Goal: Task Accomplishment & Management: Use online tool/utility

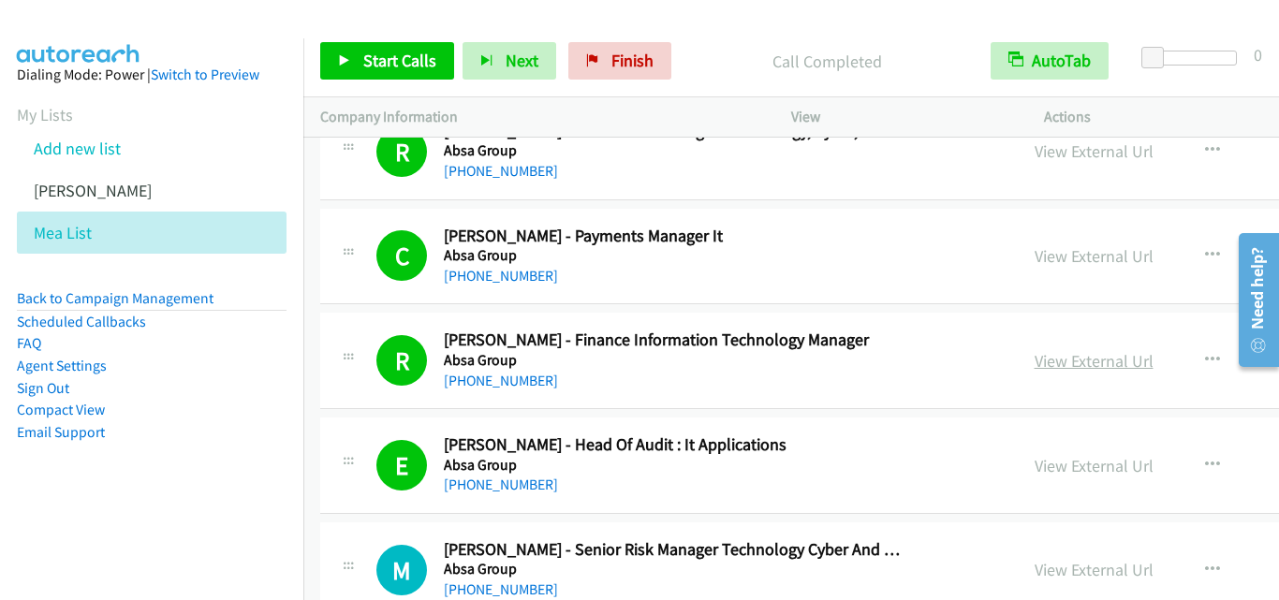
click at [1035, 363] on link "View External Url" at bounding box center [1094, 361] width 119 height 22
click at [336, 57] on link "Start Calls" at bounding box center [387, 60] width 134 height 37
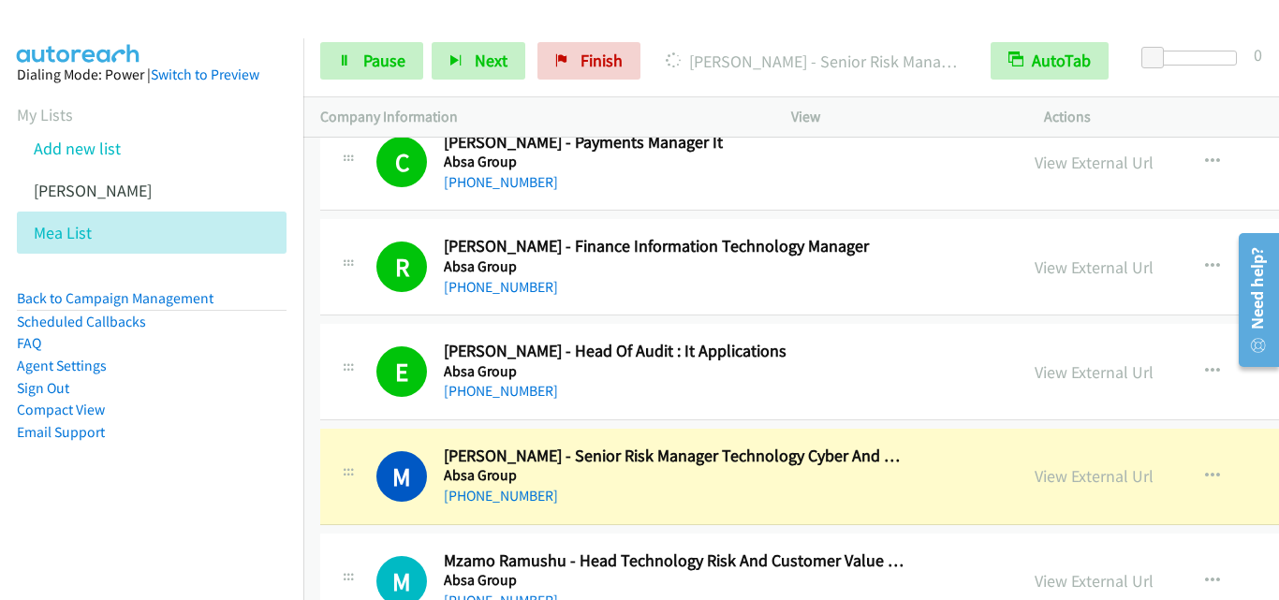
scroll to position [2997, 0]
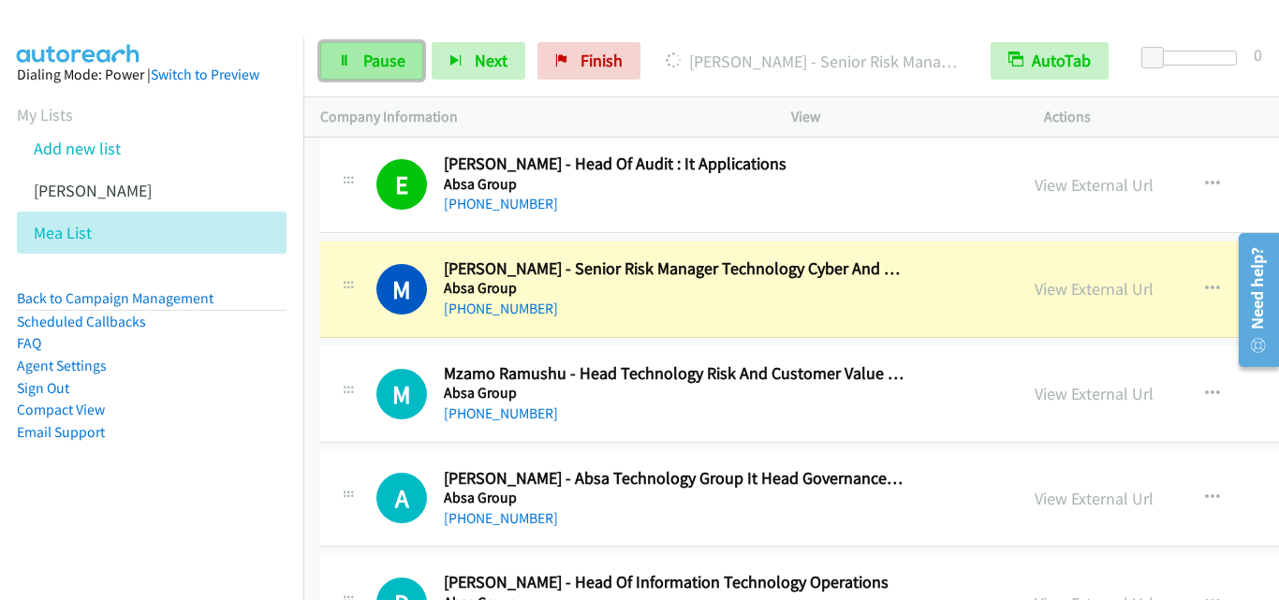
click at [346, 61] on icon at bounding box center [344, 61] width 13 height 13
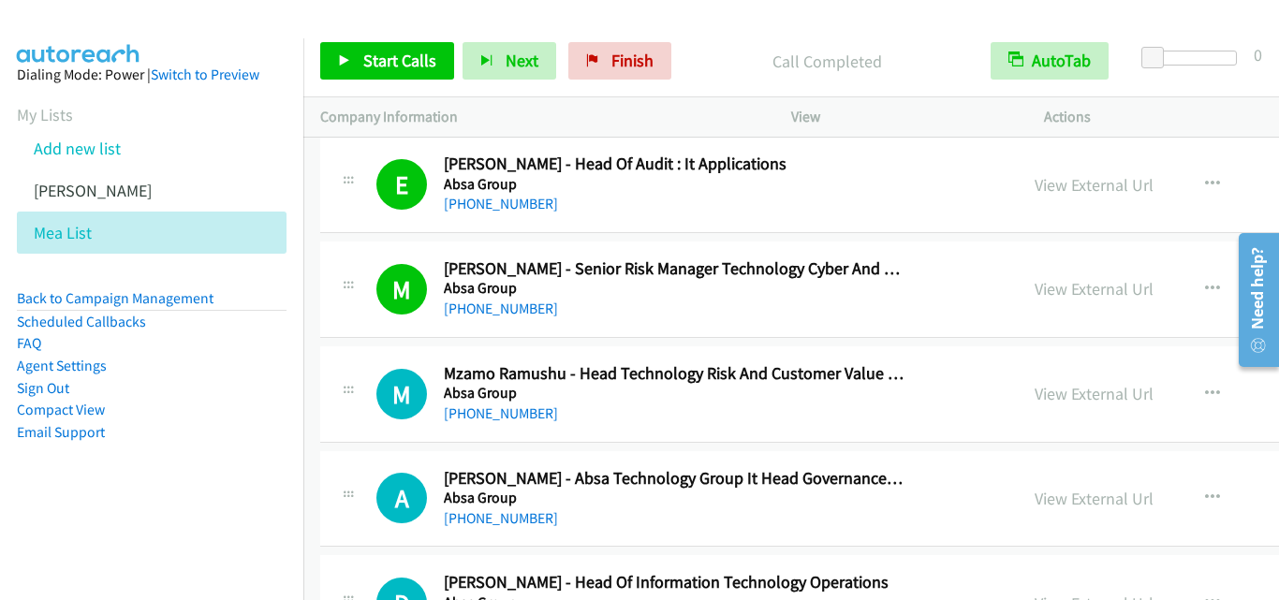
click at [592, 318] on div "[PHONE_NUMBER]" at bounding box center [674, 309] width 460 height 22
click at [335, 58] on link "Start Calls" at bounding box center [387, 60] width 134 height 37
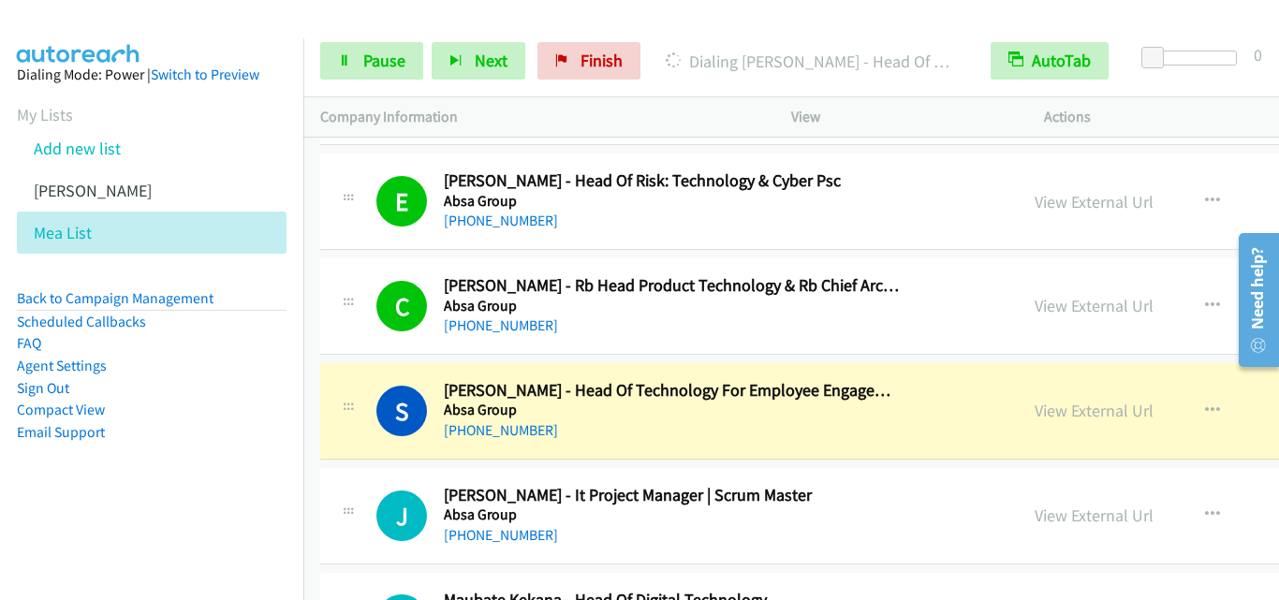
scroll to position [4121, 0]
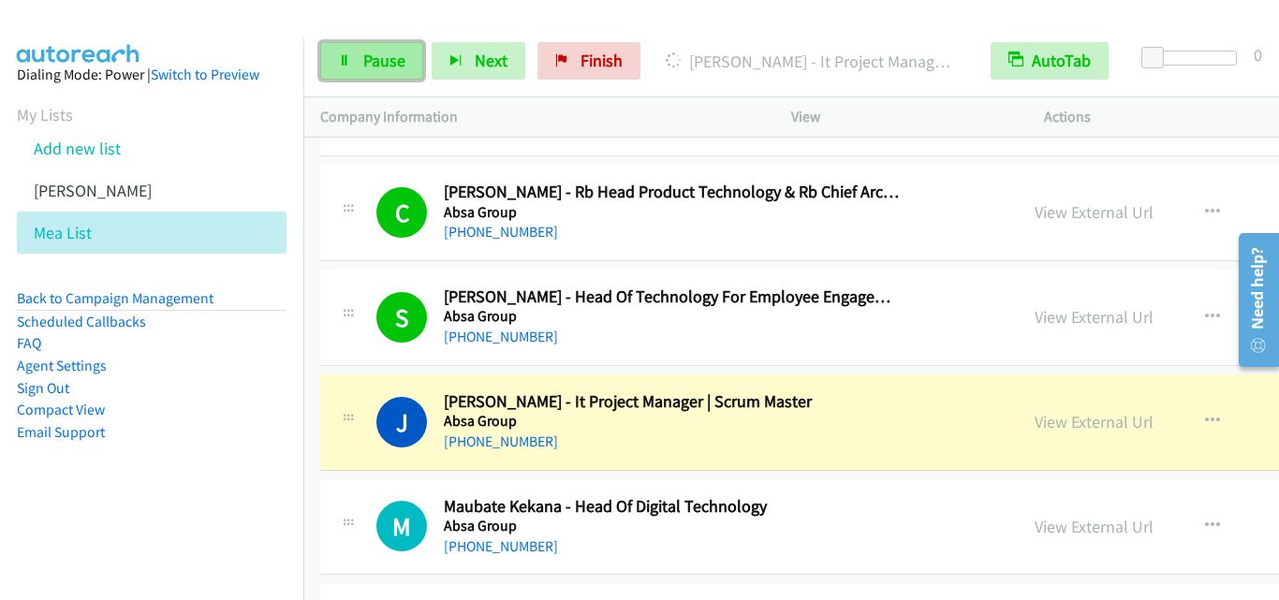
click at [345, 61] on icon at bounding box center [344, 61] width 13 height 13
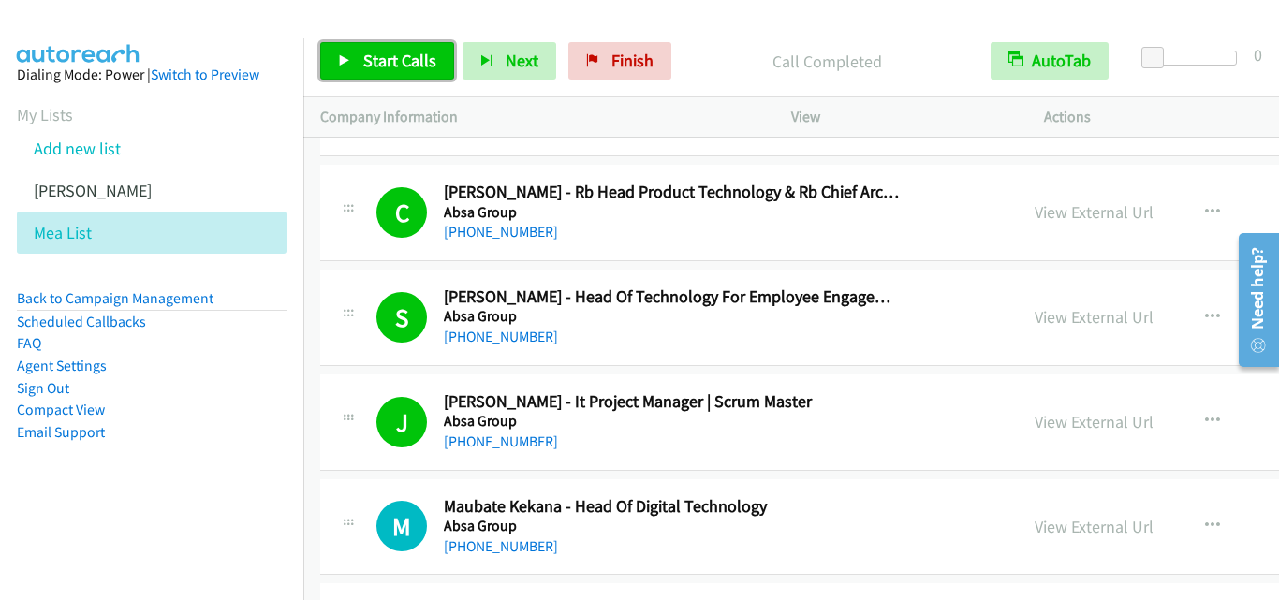
click at [340, 59] on icon at bounding box center [344, 61] width 13 height 13
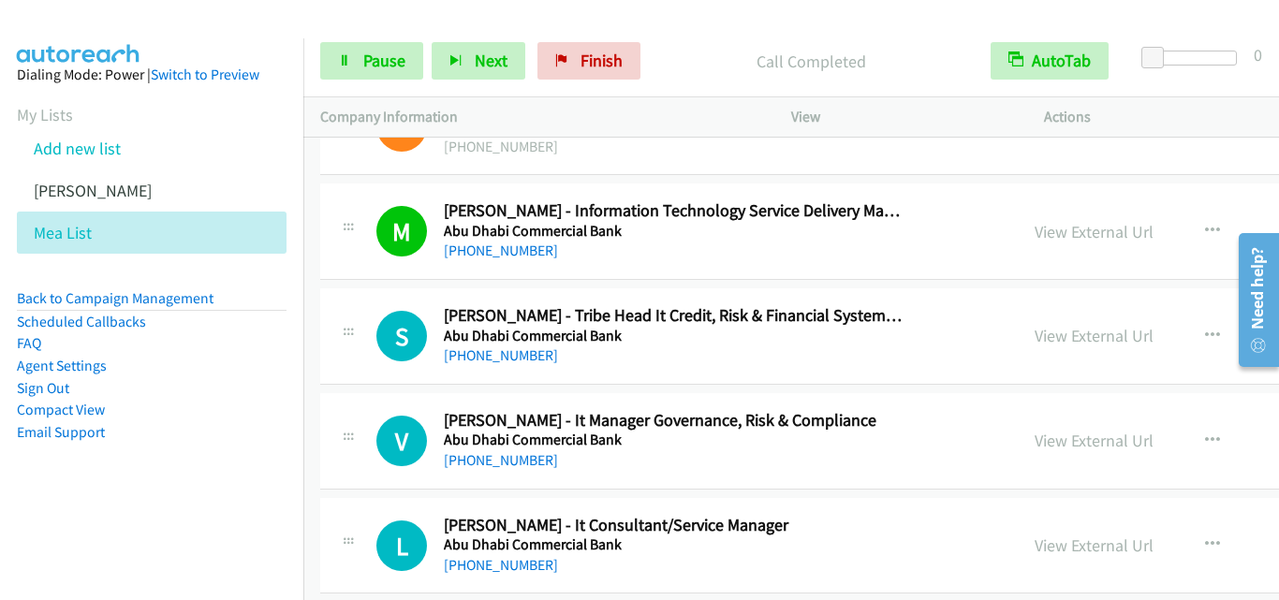
scroll to position [5151, 0]
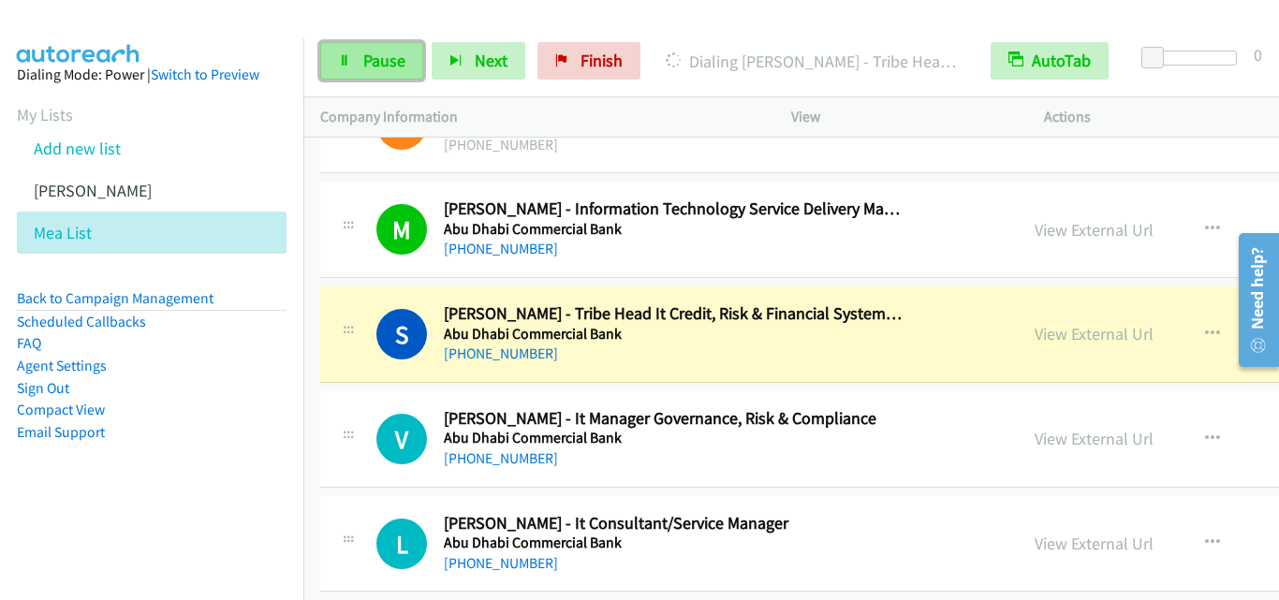
click at [340, 52] on link "Pause" at bounding box center [371, 60] width 103 height 37
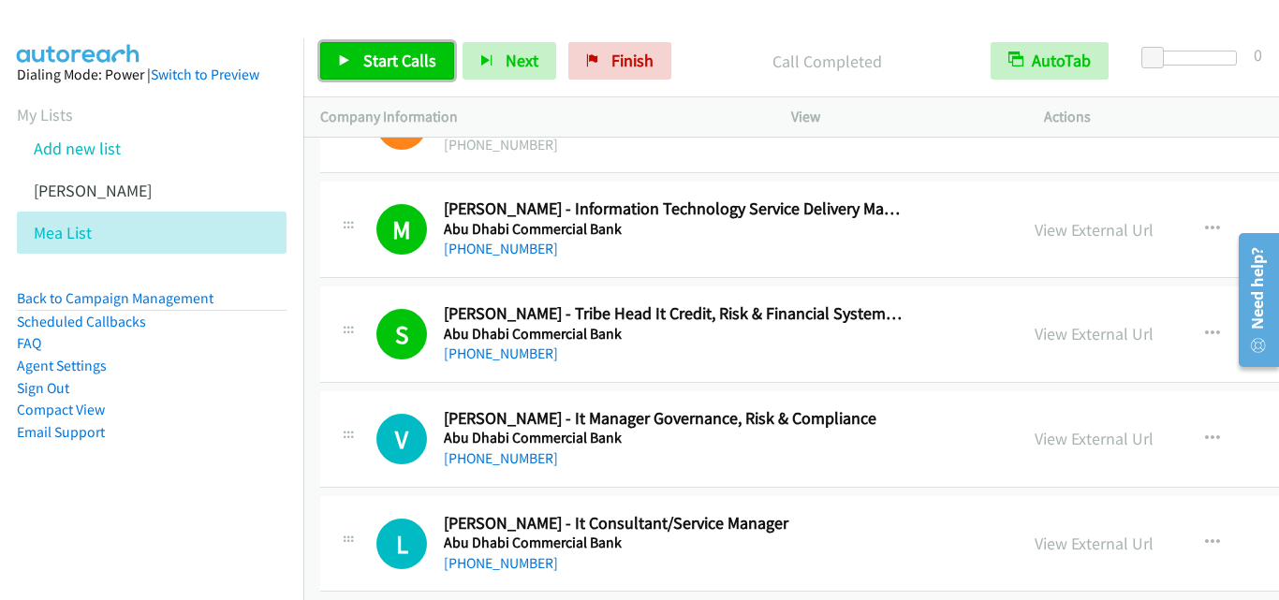
click at [342, 55] on icon at bounding box center [344, 61] width 13 height 13
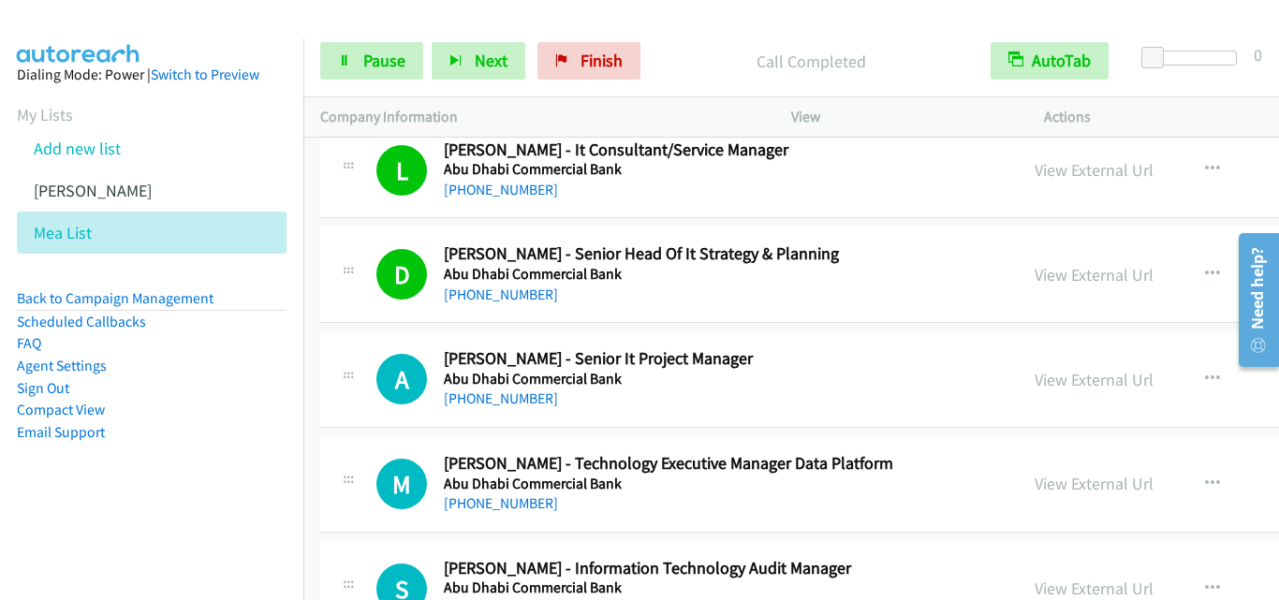
scroll to position [5526, 0]
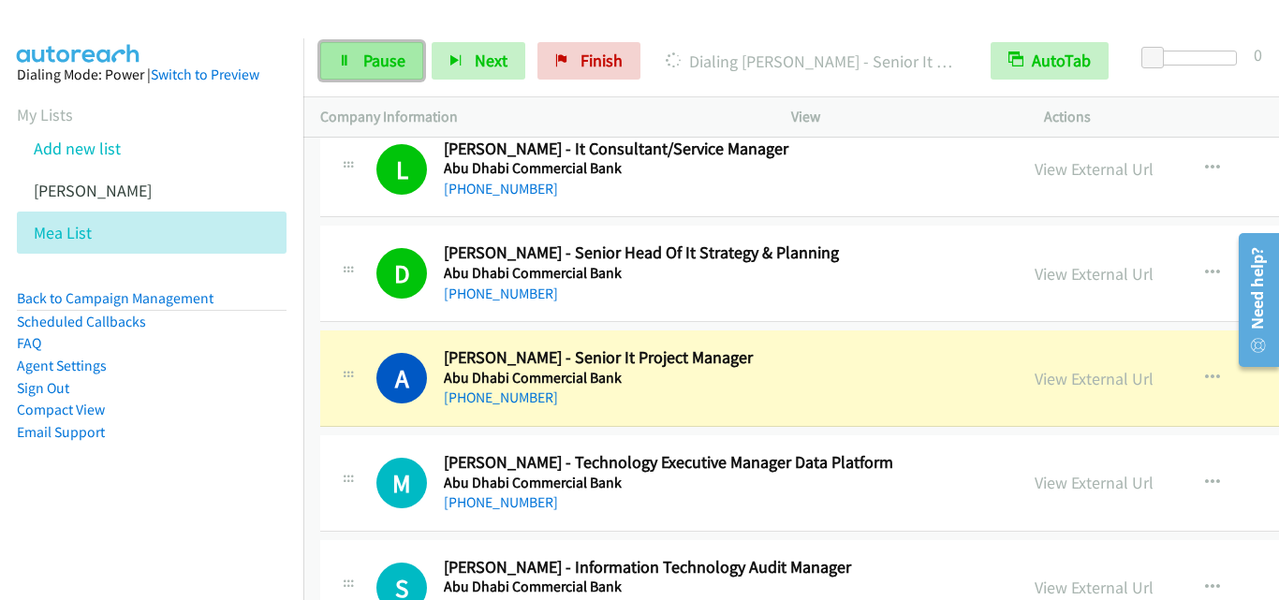
click at [346, 62] on icon at bounding box center [344, 61] width 13 height 13
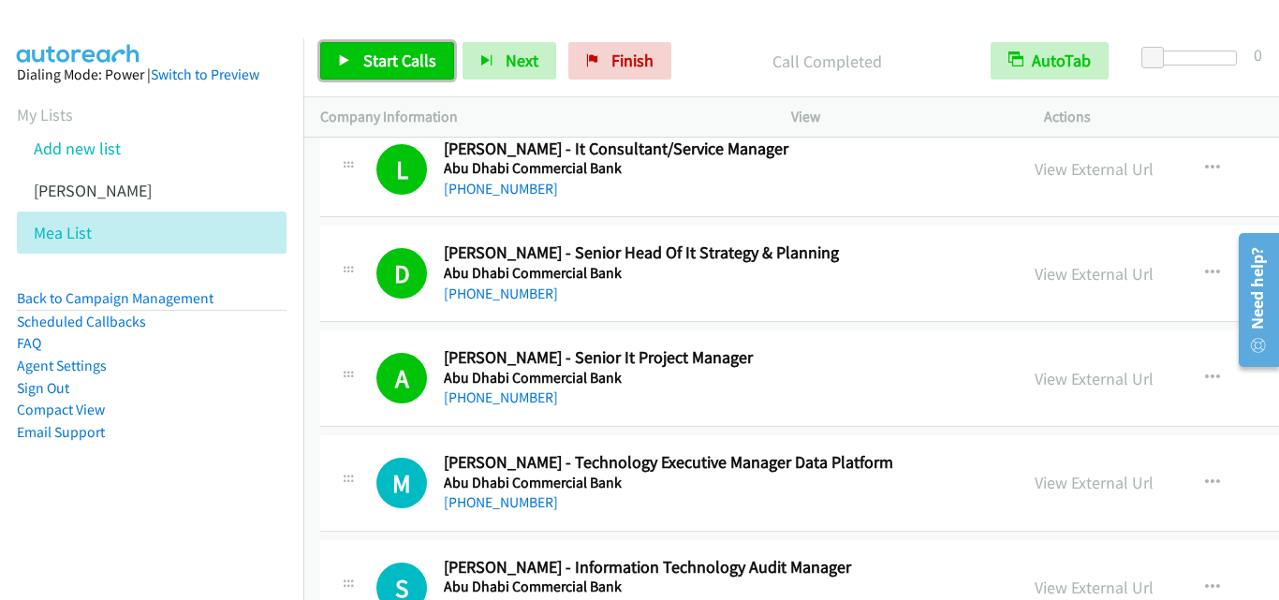
click at [347, 58] on icon at bounding box center [344, 61] width 13 height 13
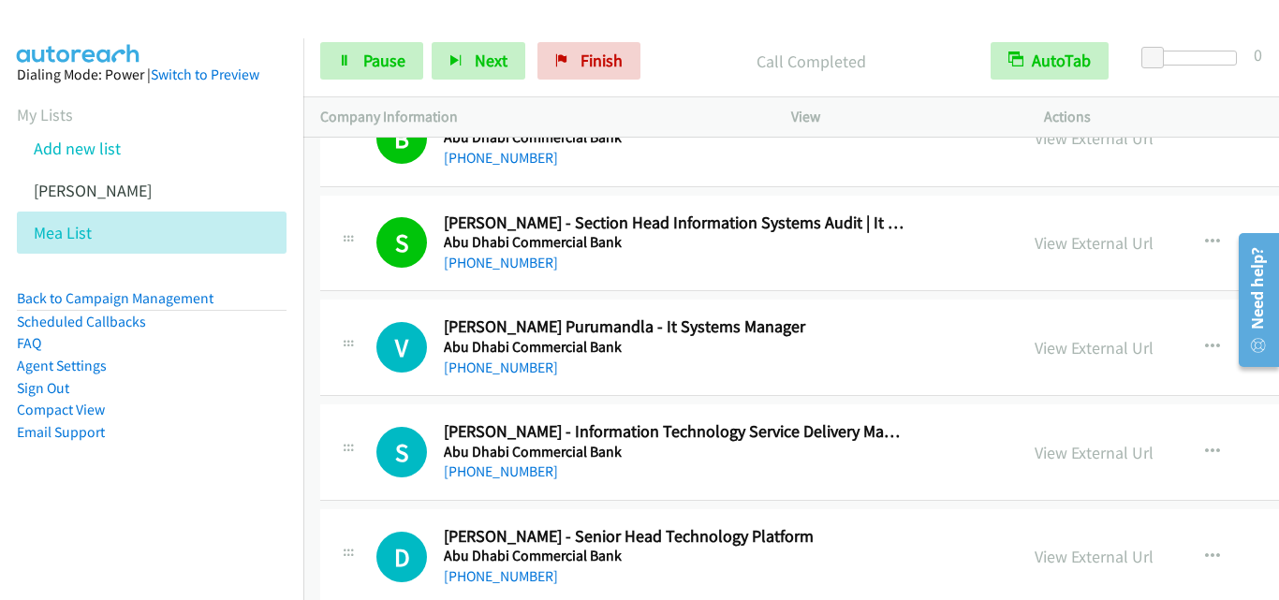
scroll to position [6088, 0]
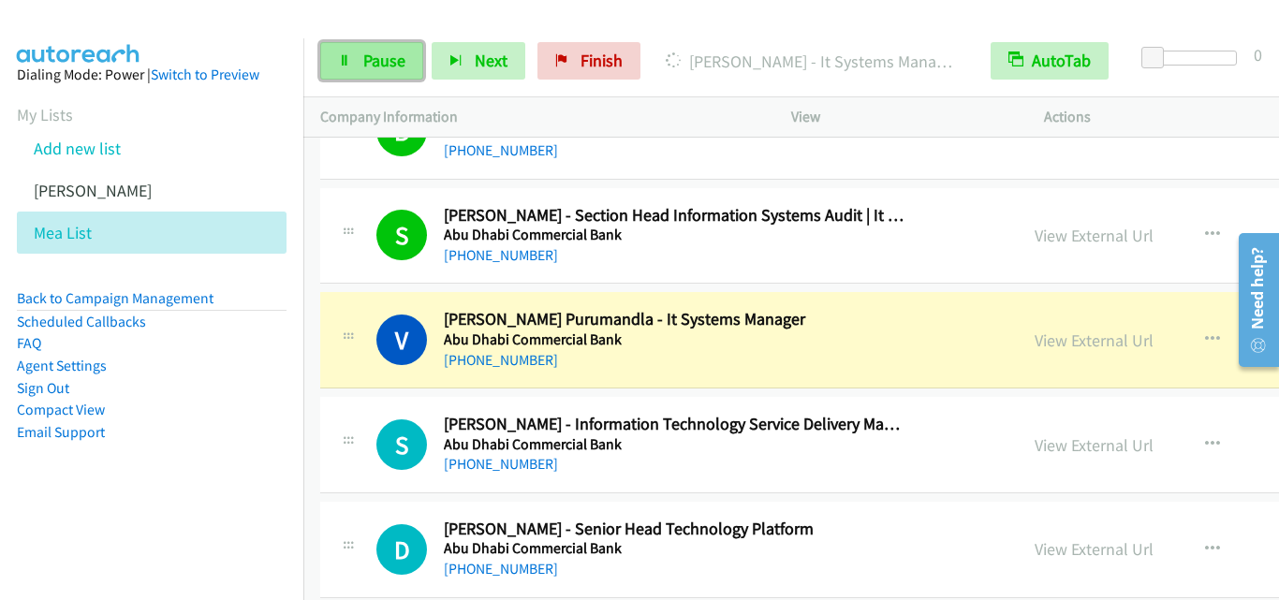
click at [347, 70] on link "Pause" at bounding box center [371, 60] width 103 height 37
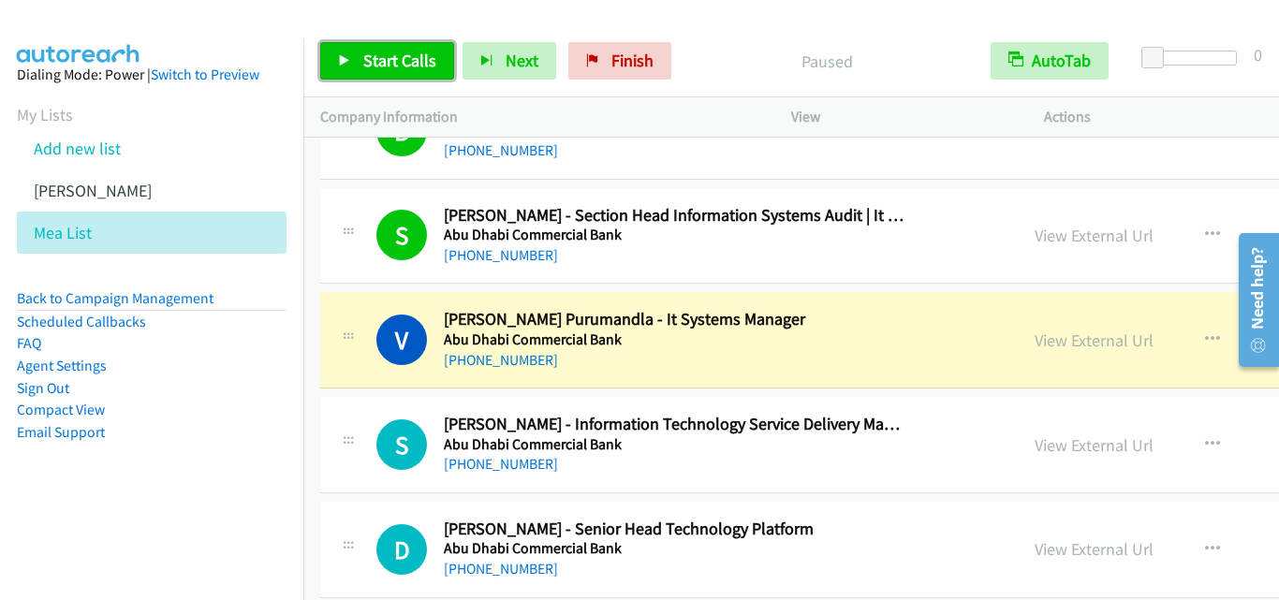
click at [346, 60] on icon at bounding box center [344, 61] width 13 height 13
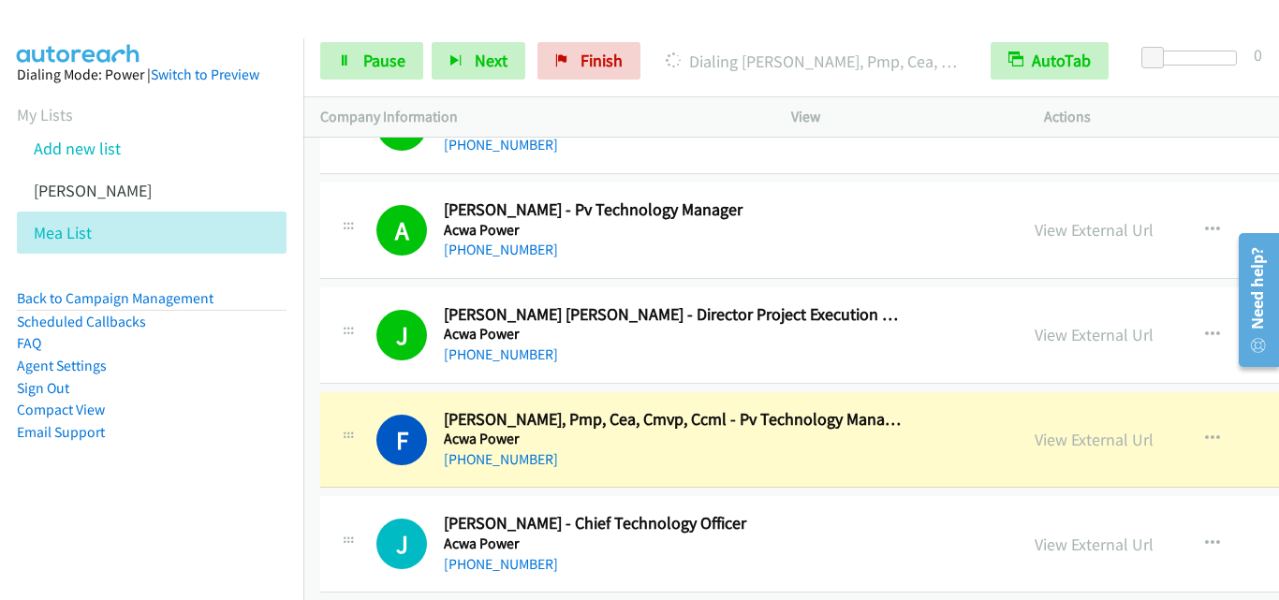
scroll to position [7024, 0]
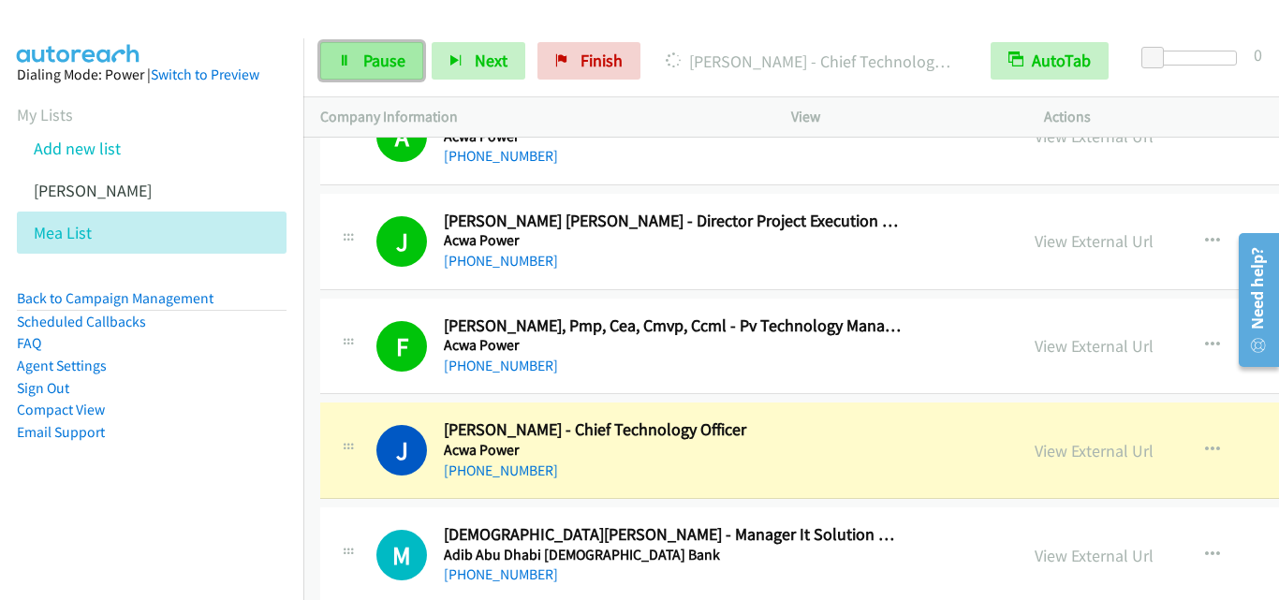
click at [349, 67] on link "Pause" at bounding box center [371, 60] width 103 height 37
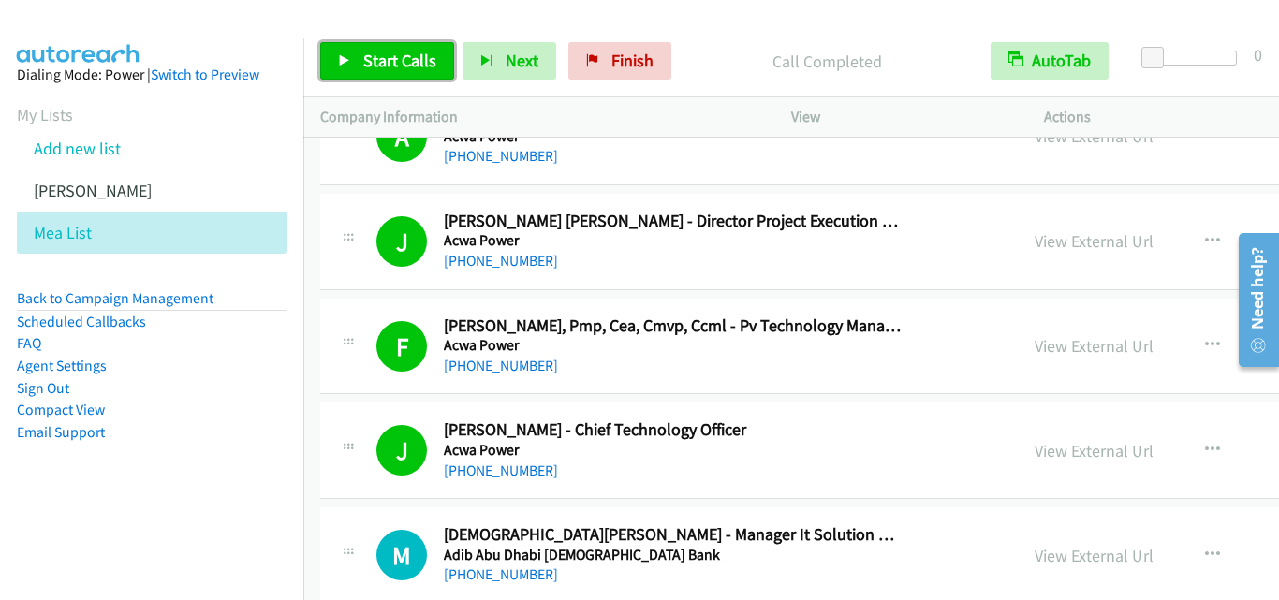
click at [337, 56] on link "Start Calls" at bounding box center [387, 60] width 134 height 37
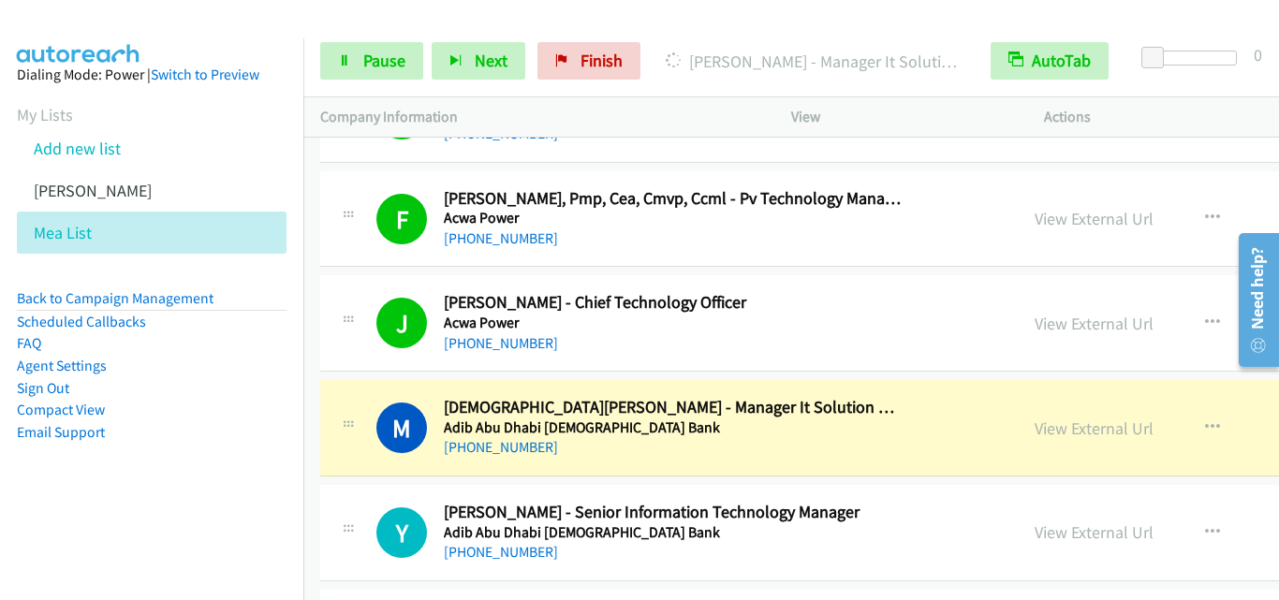
scroll to position [7212, 0]
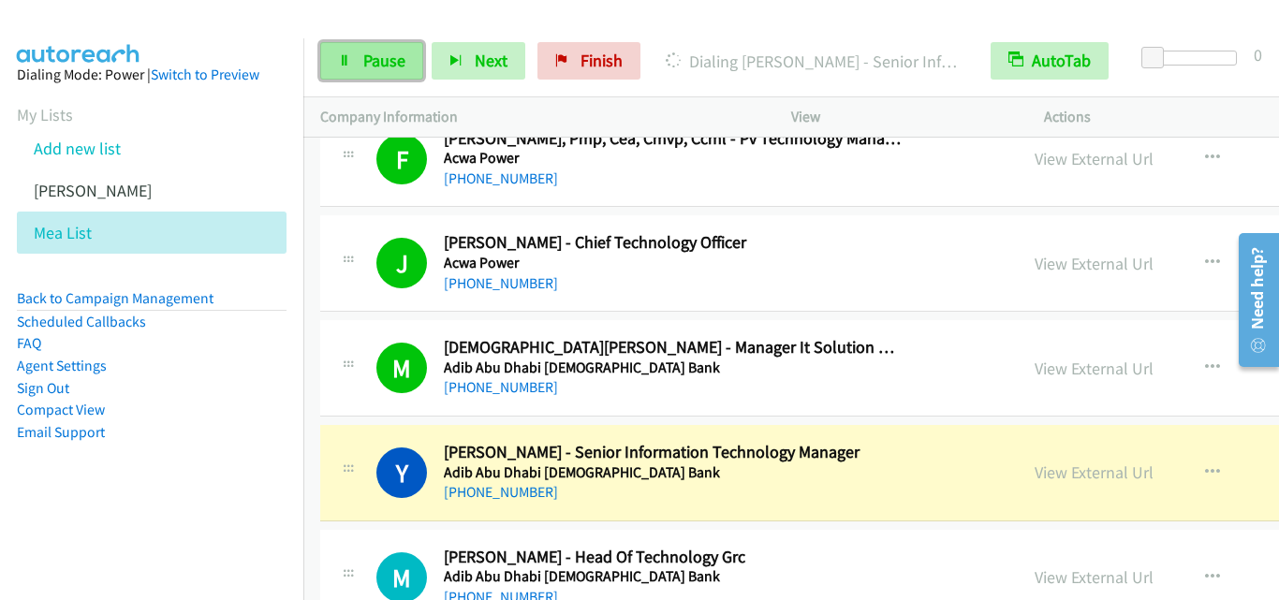
click at [343, 67] on link "Pause" at bounding box center [371, 60] width 103 height 37
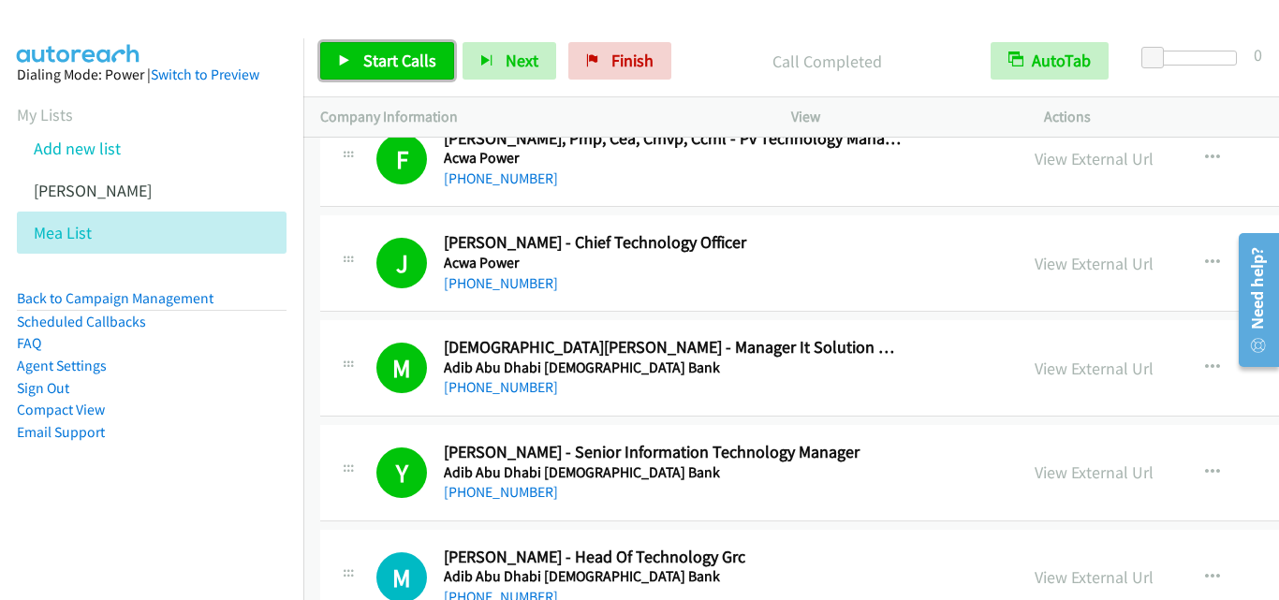
click at [350, 56] on icon at bounding box center [344, 61] width 13 height 13
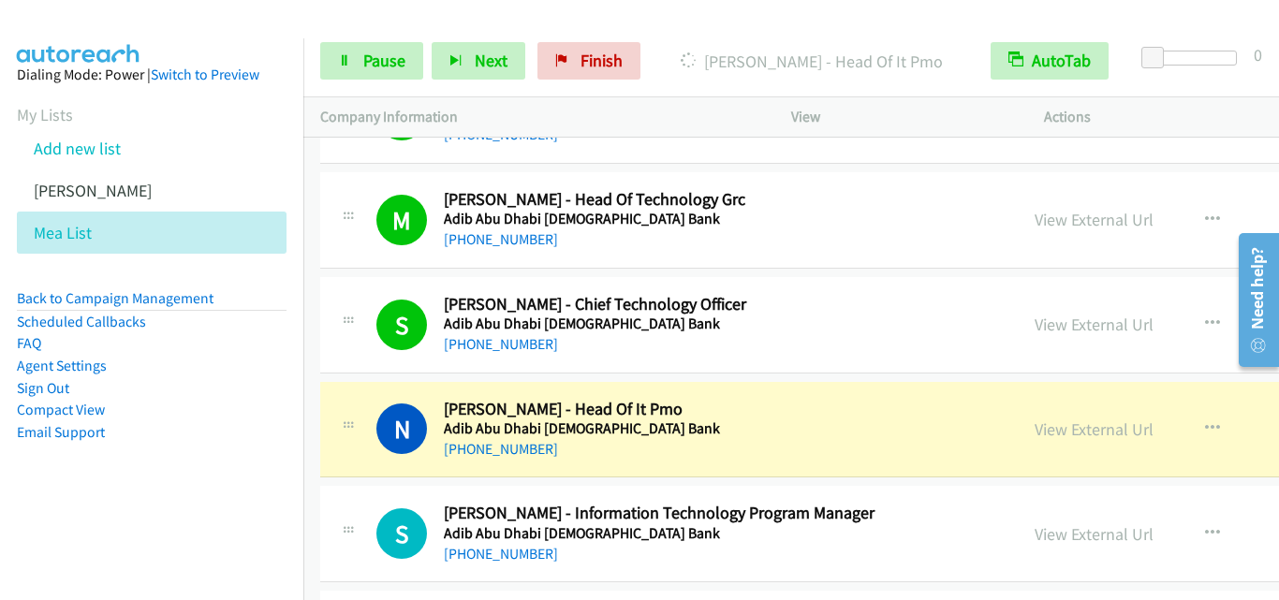
scroll to position [7586, 0]
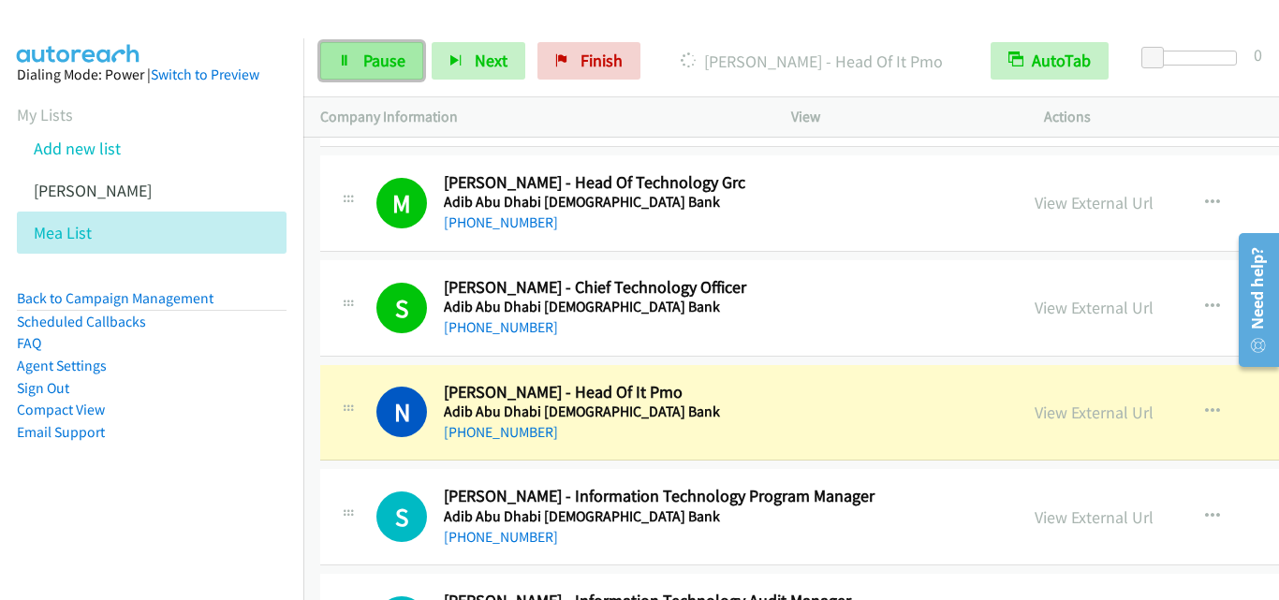
click at [347, 65] on icon at bounding box center [344, 61] width 13 height 13
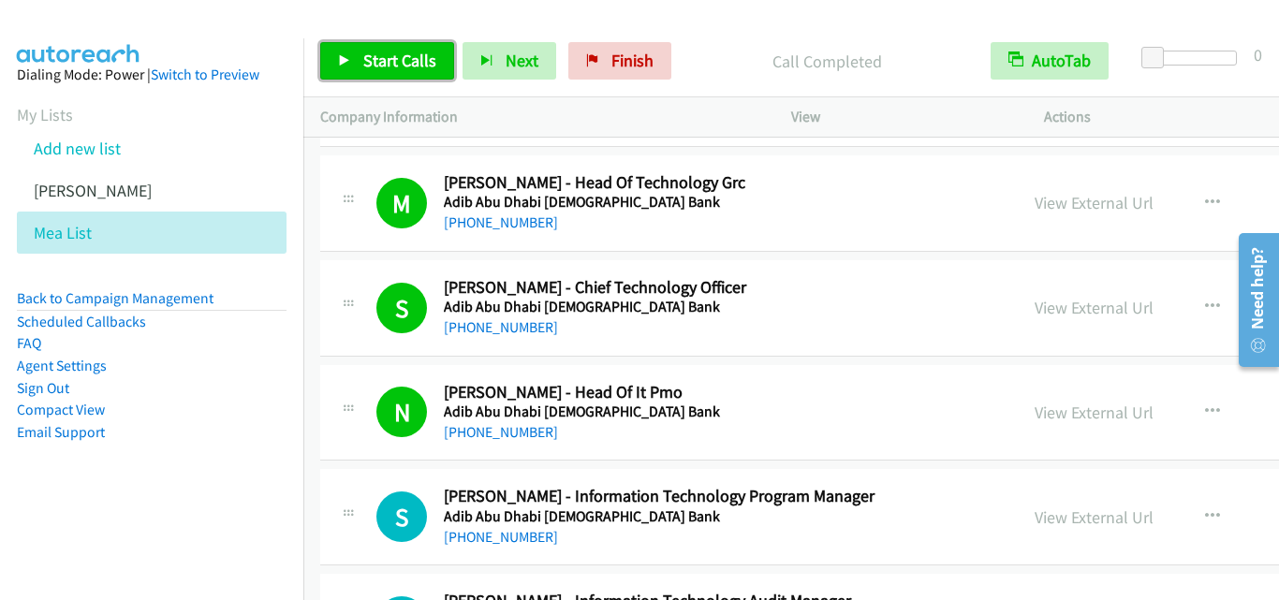
click at [339, 52] on link "Start Calls" at bounding box center [387, 60] width 134 height 37
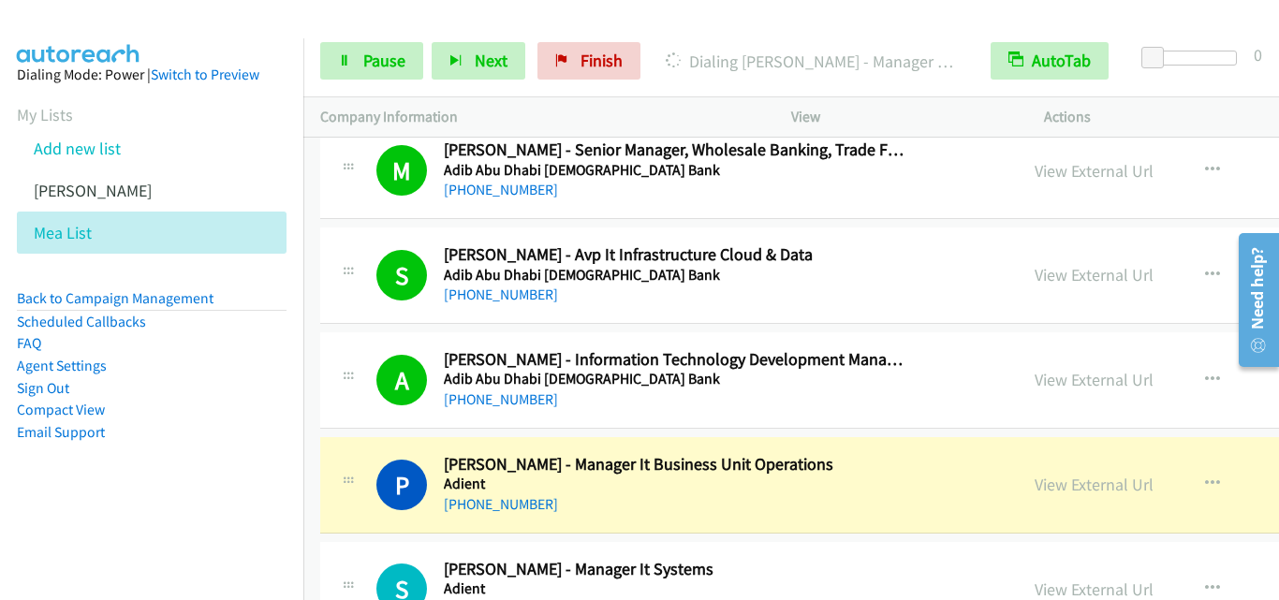
scroll to position [9179, 0]
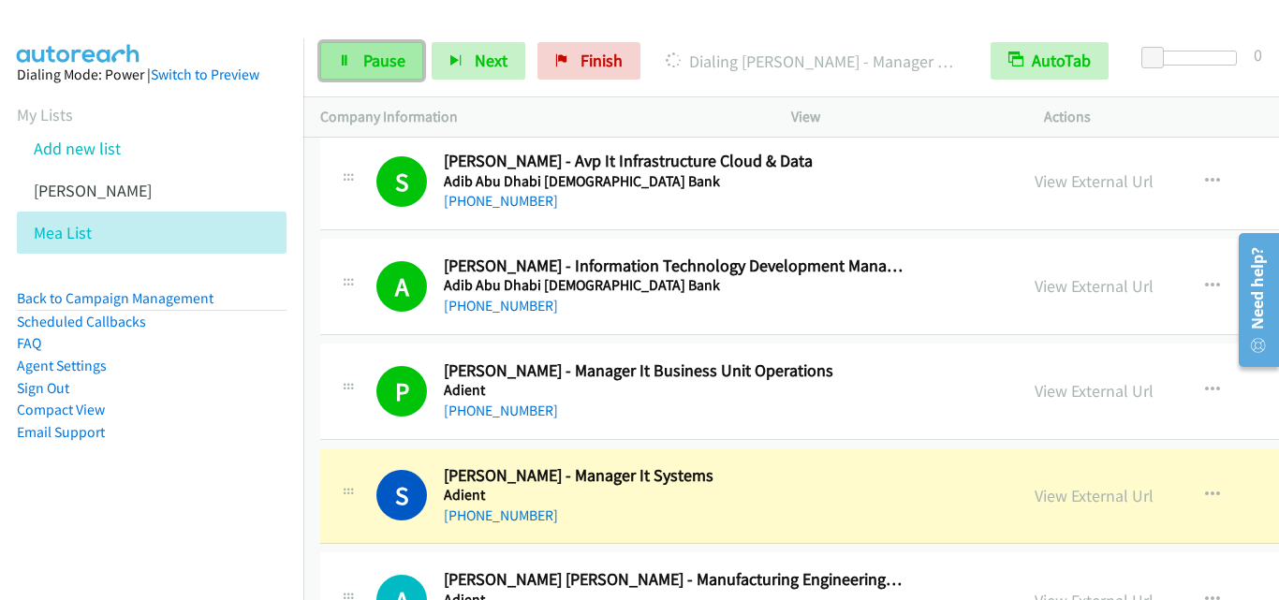
click at [336, 61] on link "Pause" at bounding box center [371, 60] width 103 height 37
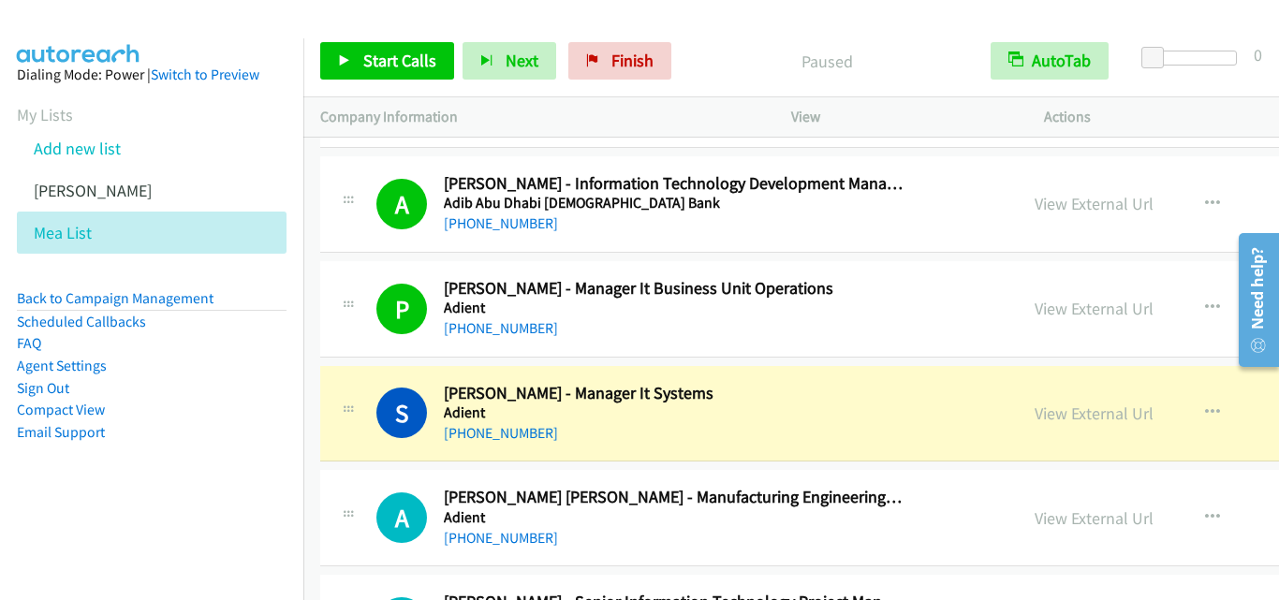
scroll to position [9272, 0]
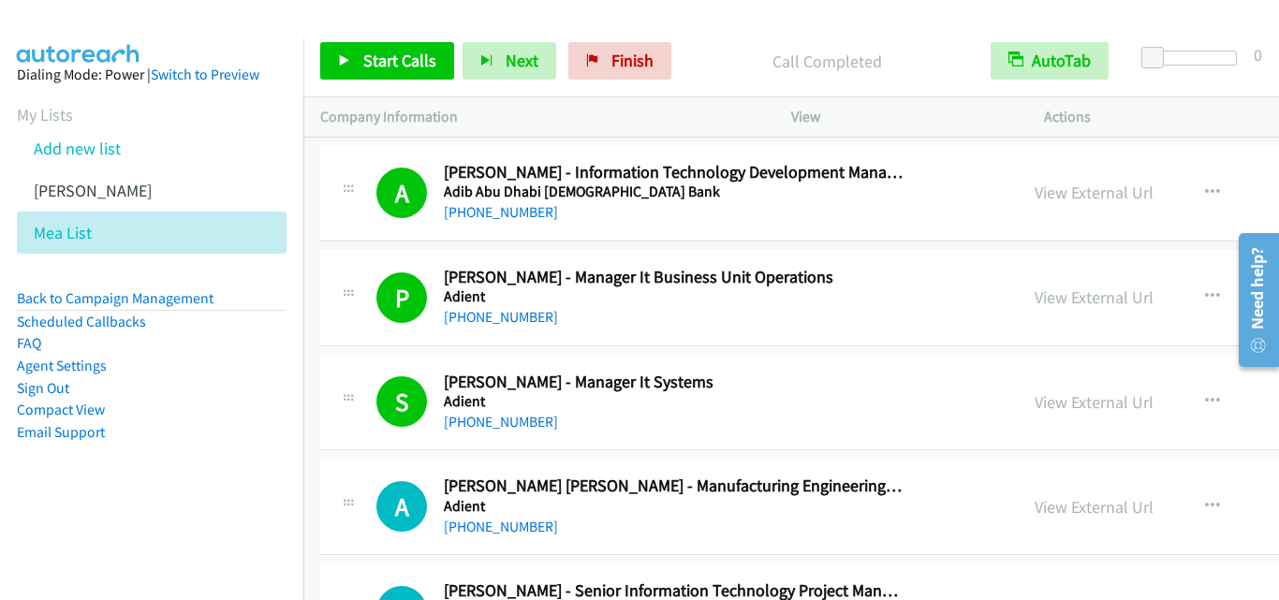
click at [721, 414] on div "[PHONE_NUMBER]" at bounding box center [674, 422] width 460 height 22
click at [338, 59] on icon at bounding box center [344, 61] width 13 height 13
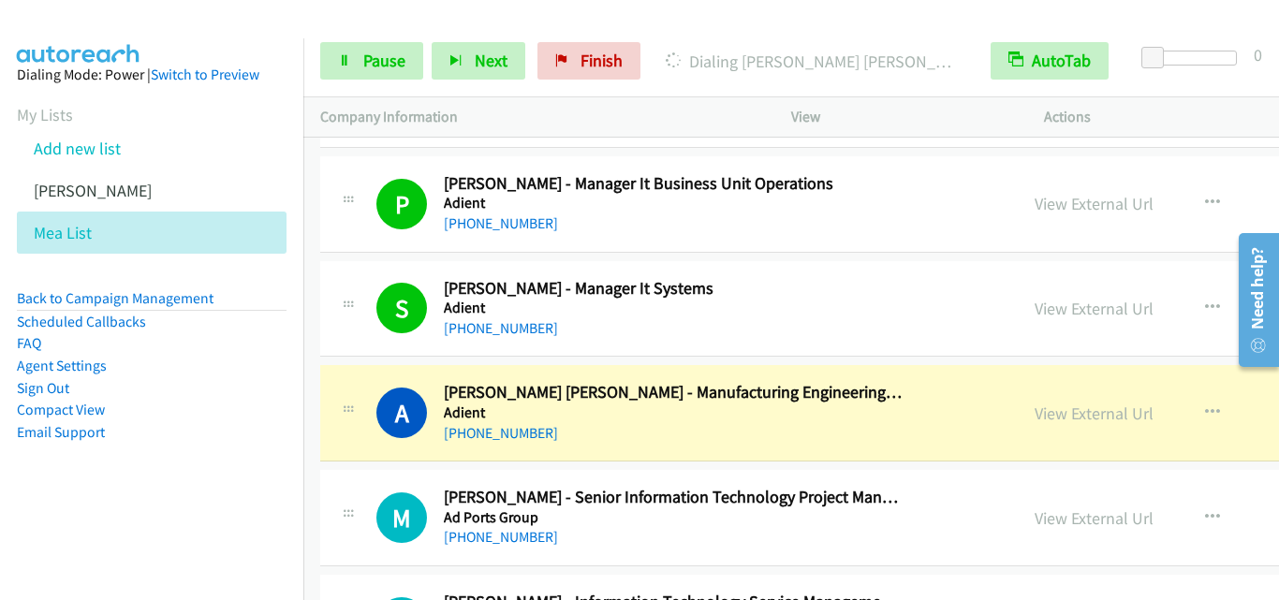
scroll to position [9460, 0]
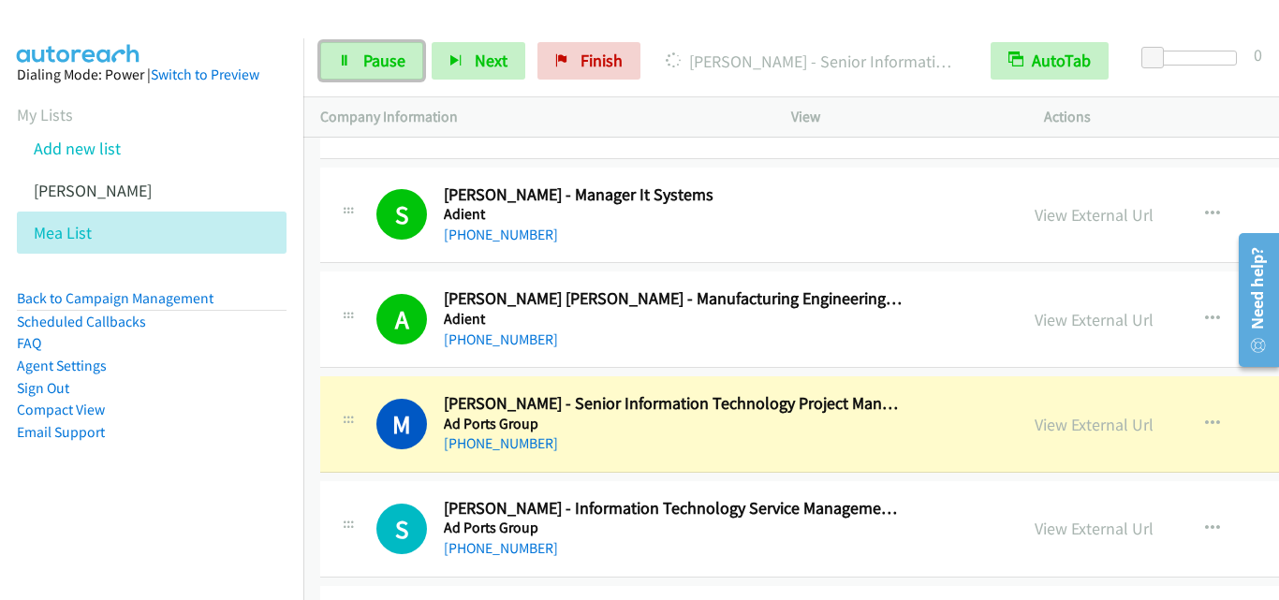
drag, startPoint x: 347, startPoint y: 52, endPoint x: 452, endPoint y: 0, distance: 118.1
click at [347, 52] on link "Pause" at bounding box center [371, 60] width 103 height 37
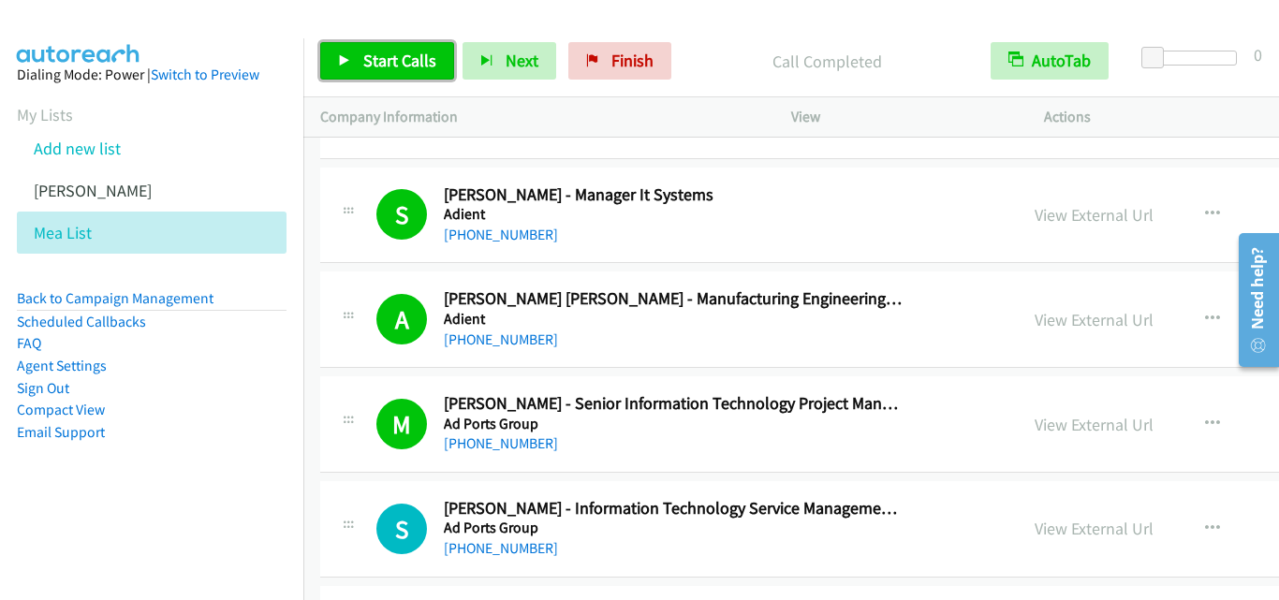
click at [350, 62] on icon at bounding box center [344, 61] width 13 height 13
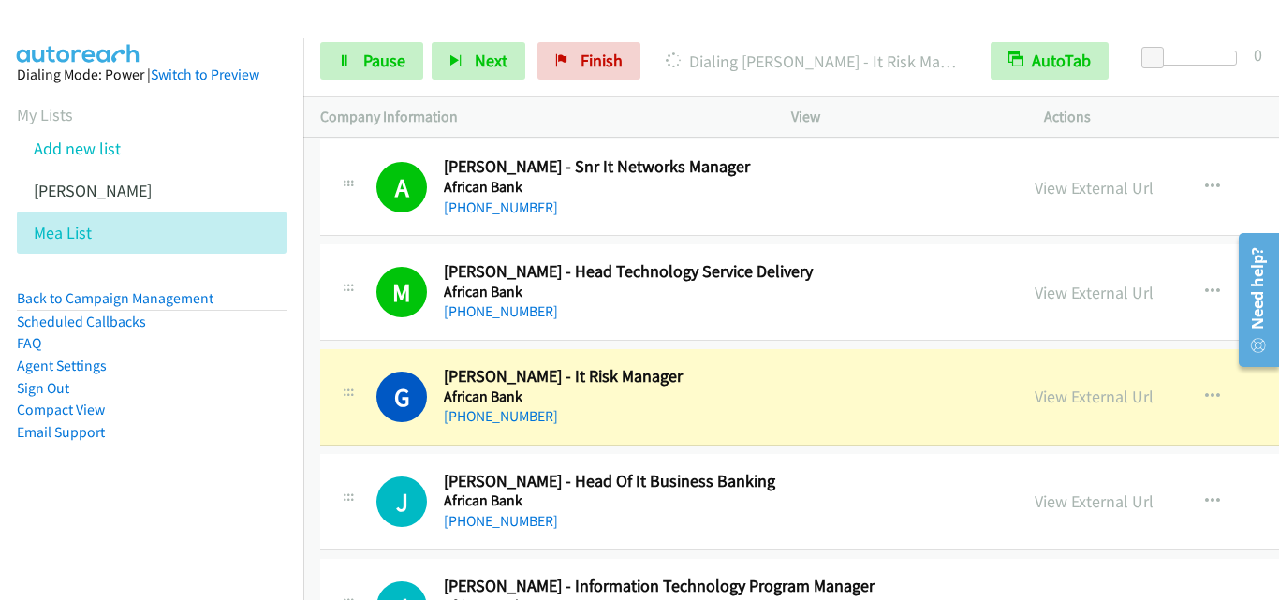
scroll to position [10209, 0]
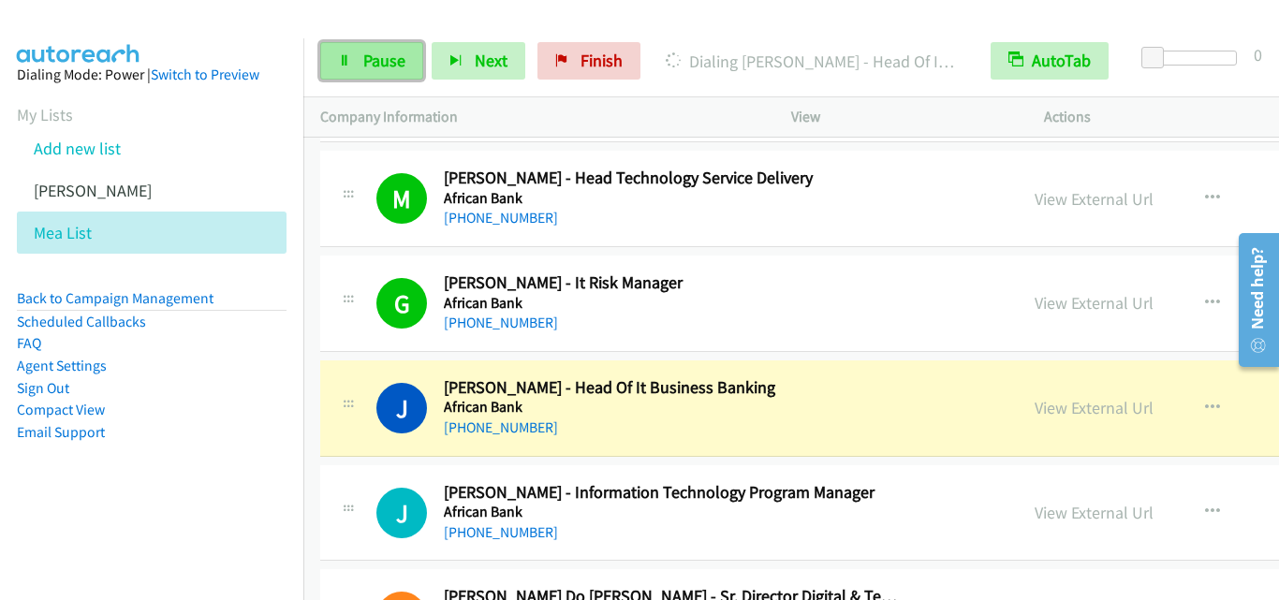
click at [343, 72] on link "Pause" at bounding box center [371, 60] width 103 height 37
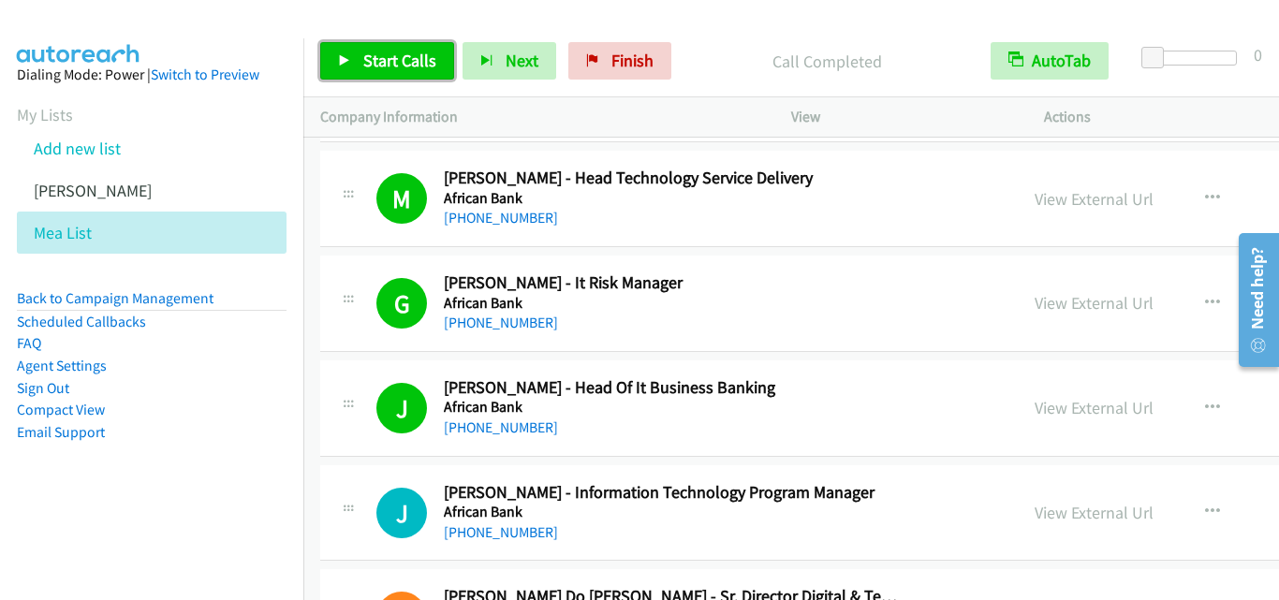
click at [342, 61] on icon at bounding box center [344, 61] width 13 height 13
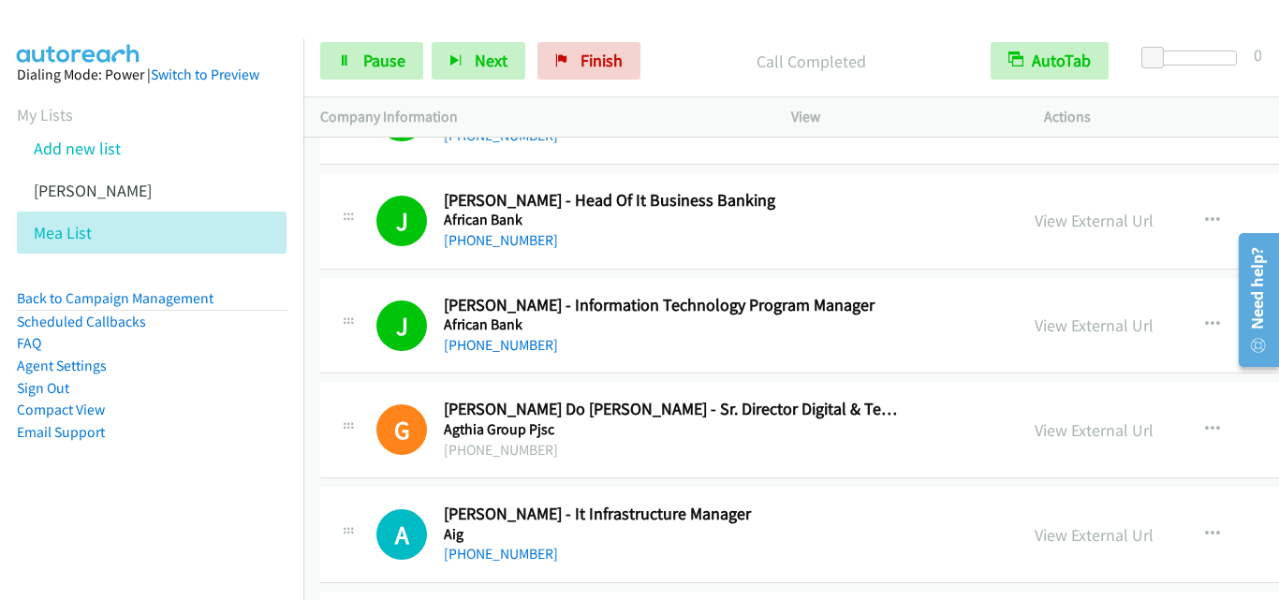
scroll to position [10490, 0]
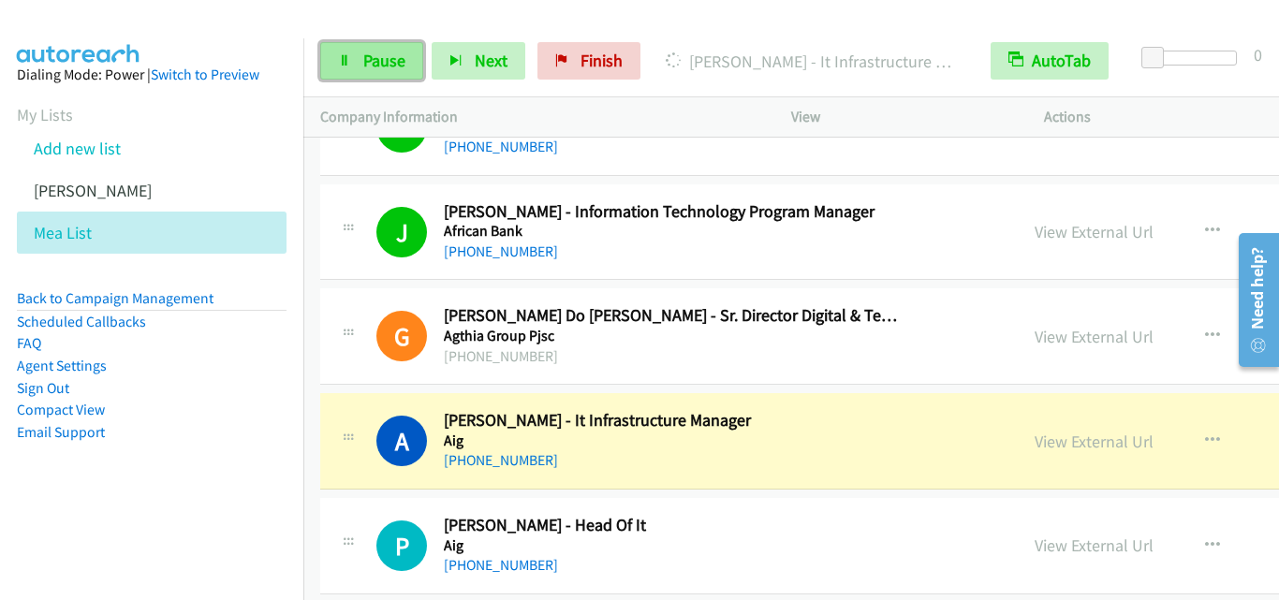
click at [342, 52] on link "Pause" at bounding box center [371, 60] width 103 height 37
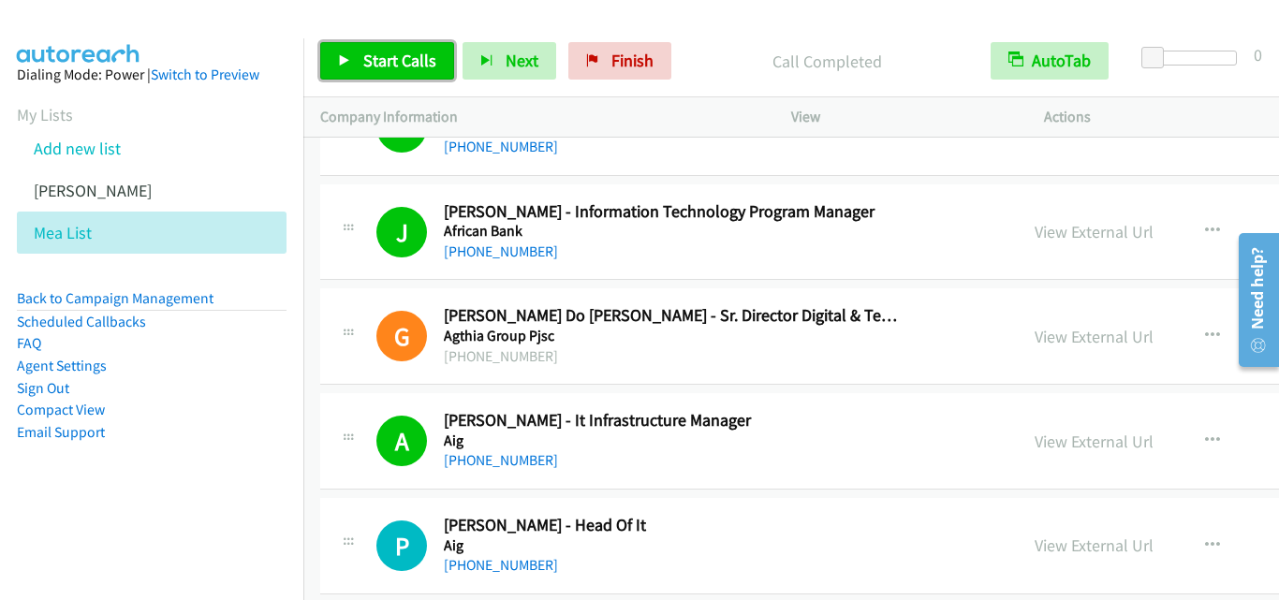
click at [344, 56] on icon at bounding box center [344, 61] width 13 height 13
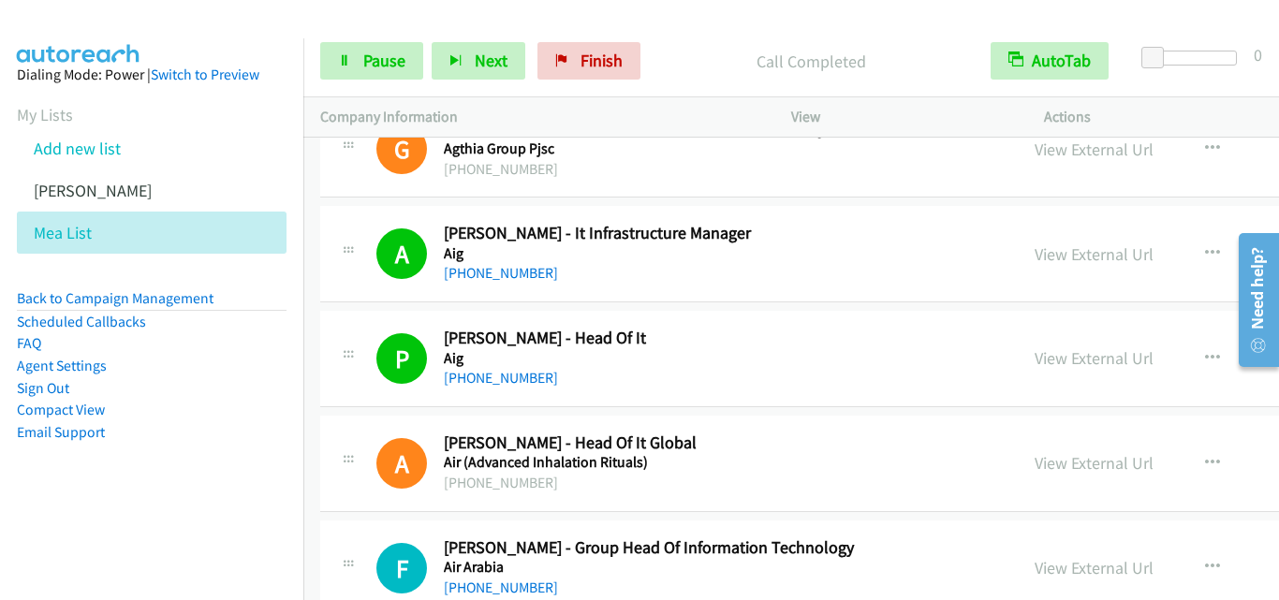
scroll to position [10771, 0]
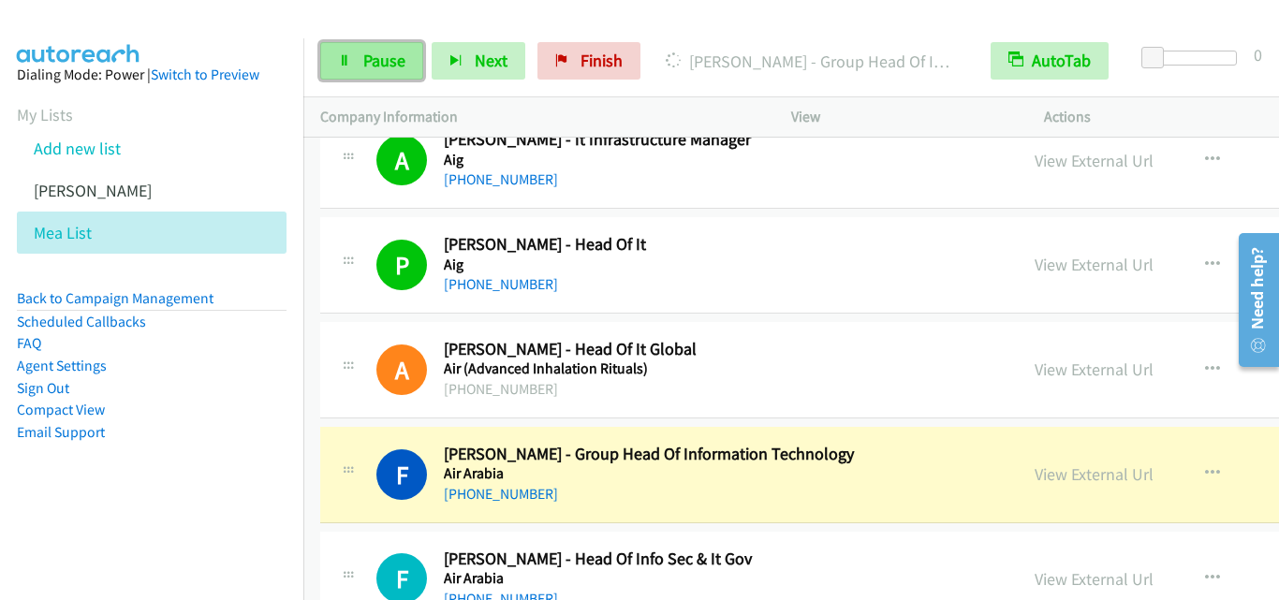
click at [345, 60] on icon at bounding box center [344, 61] width 13 height 13
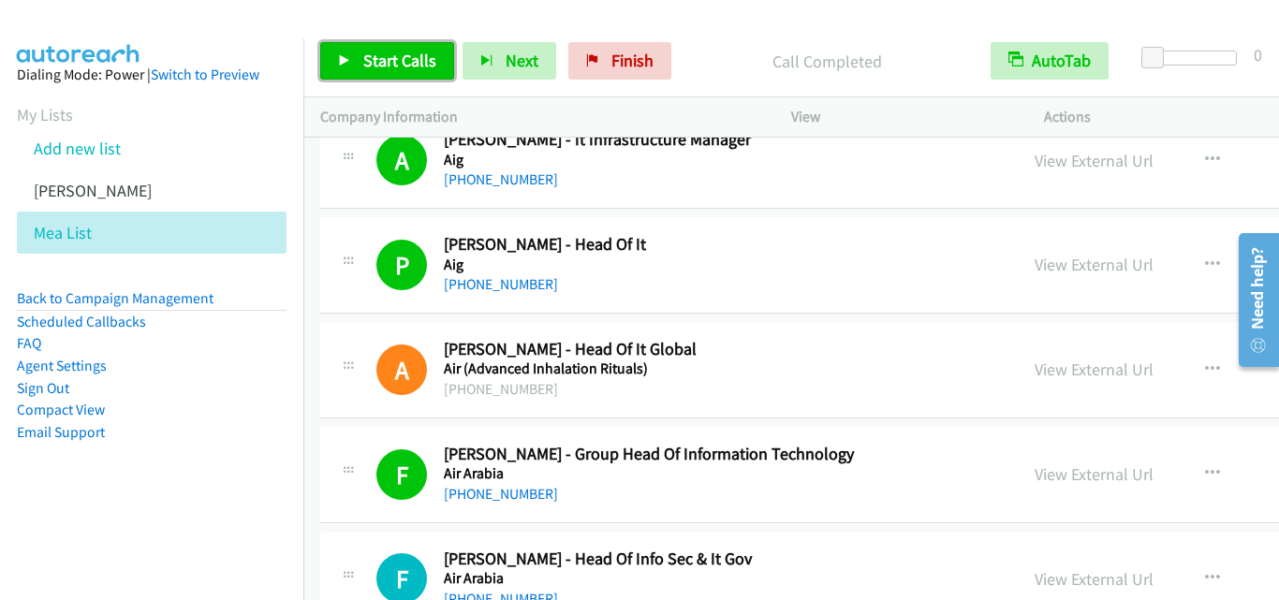
click at [337, 55] on link "Start Calls" at bounding box center [387, 60] width 134 height 37
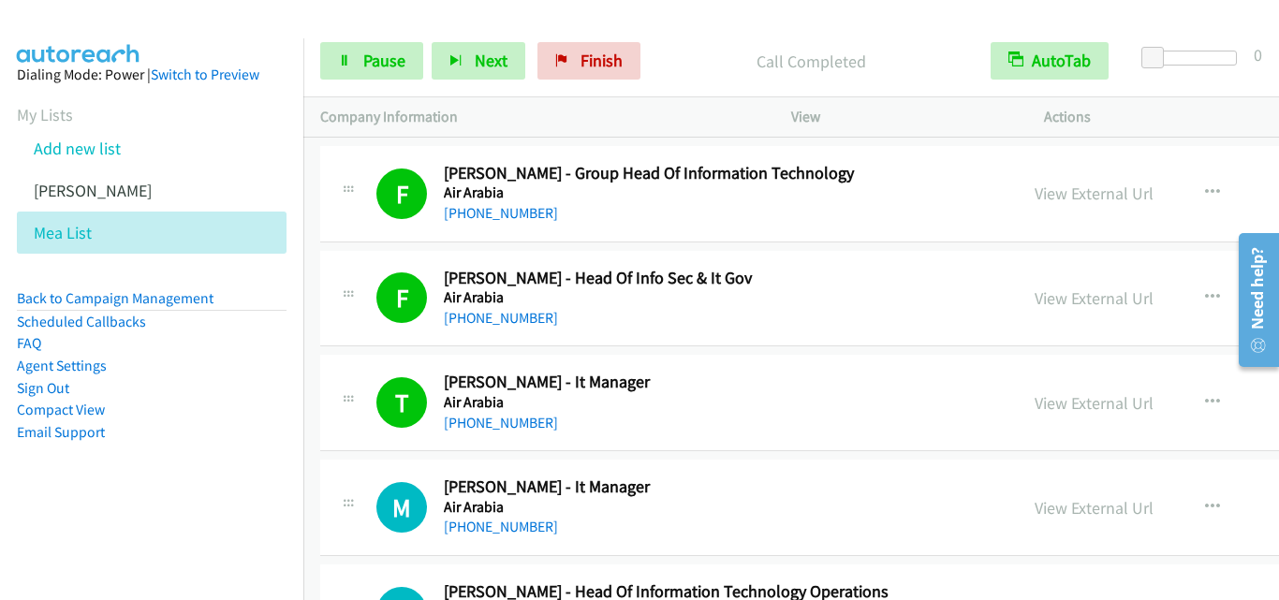
scroll to position [11145, 0]
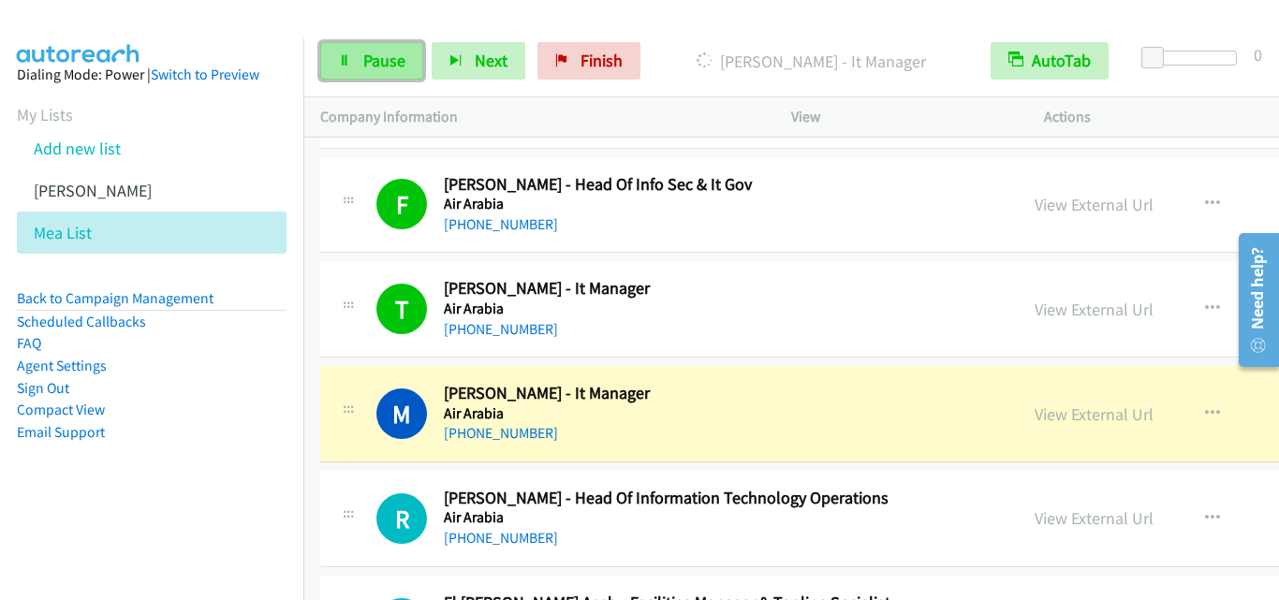
click at [344, 50] on link "Pause" at bounding box center [371, 60] width 103 height 37
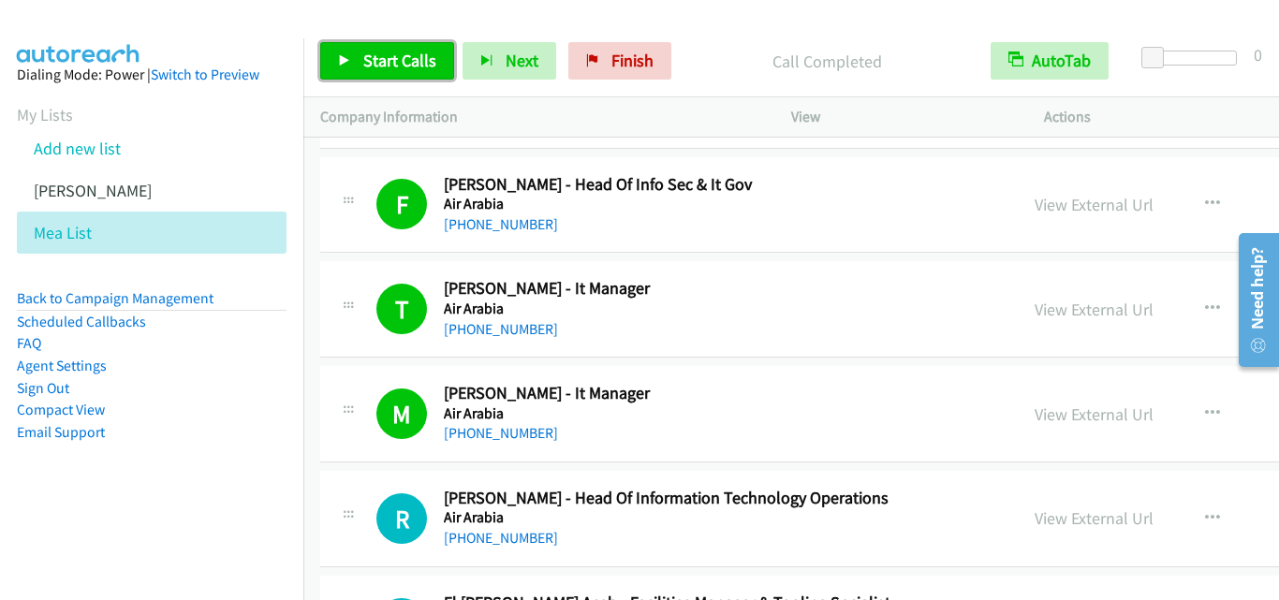
click at [333, 61] on link "Start Calls" at bounding box center [387, 60] width 134 height 37
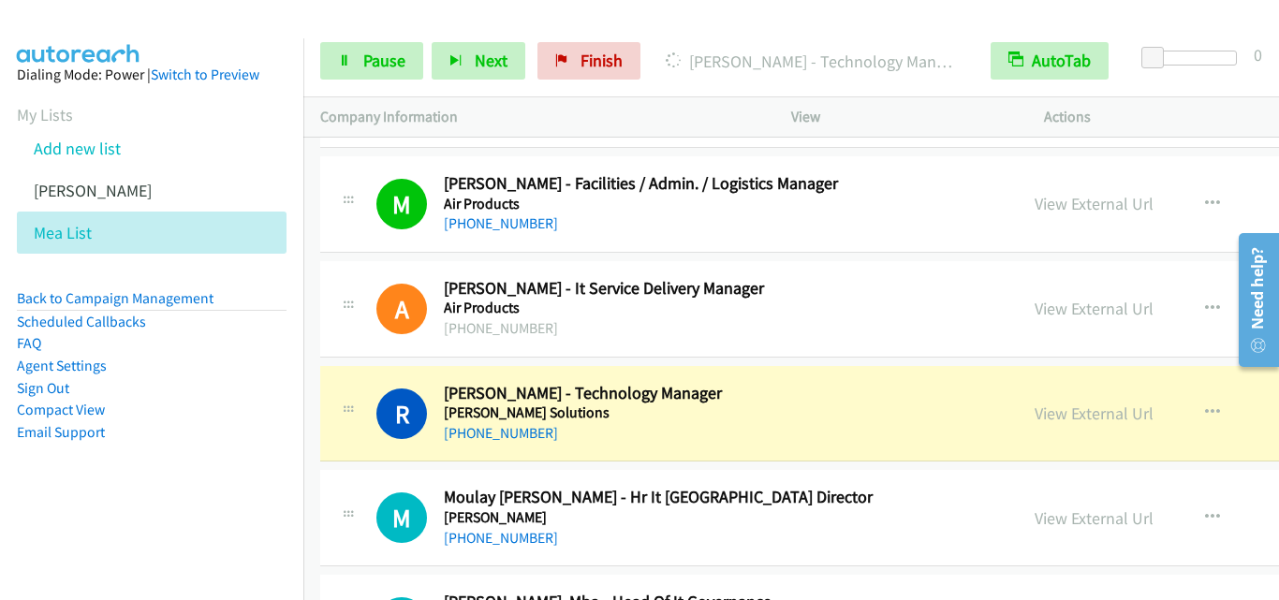
scroll to position [11988, 0]
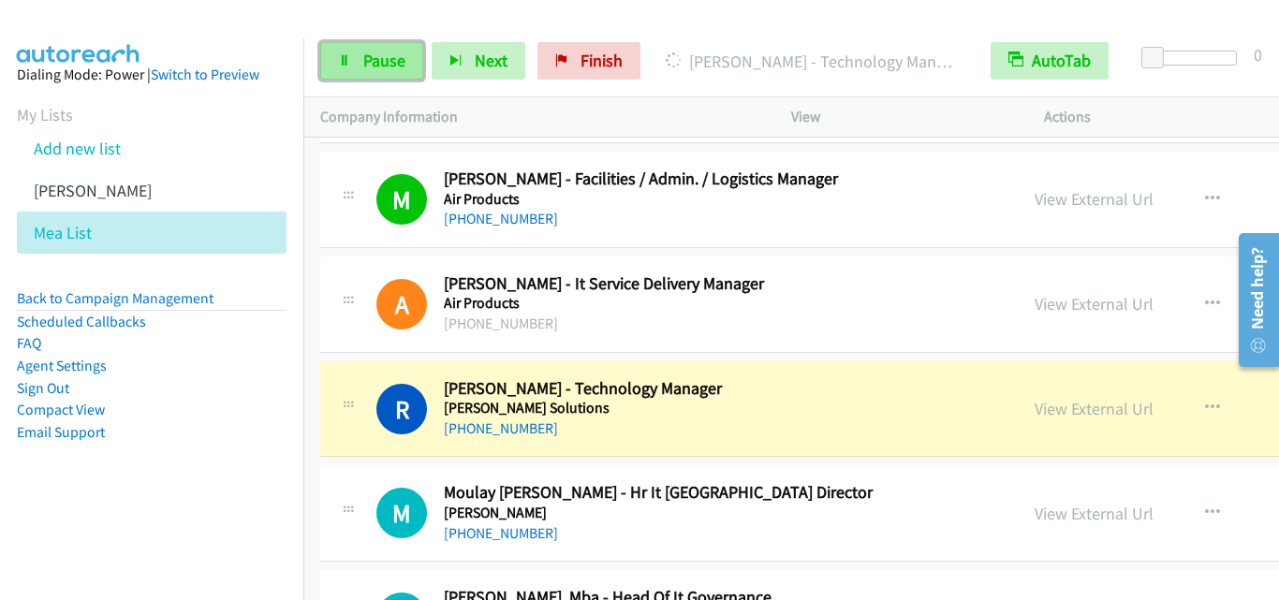
click at [340, 59] on icon at bounding box center [344, 61] width 13 height 13
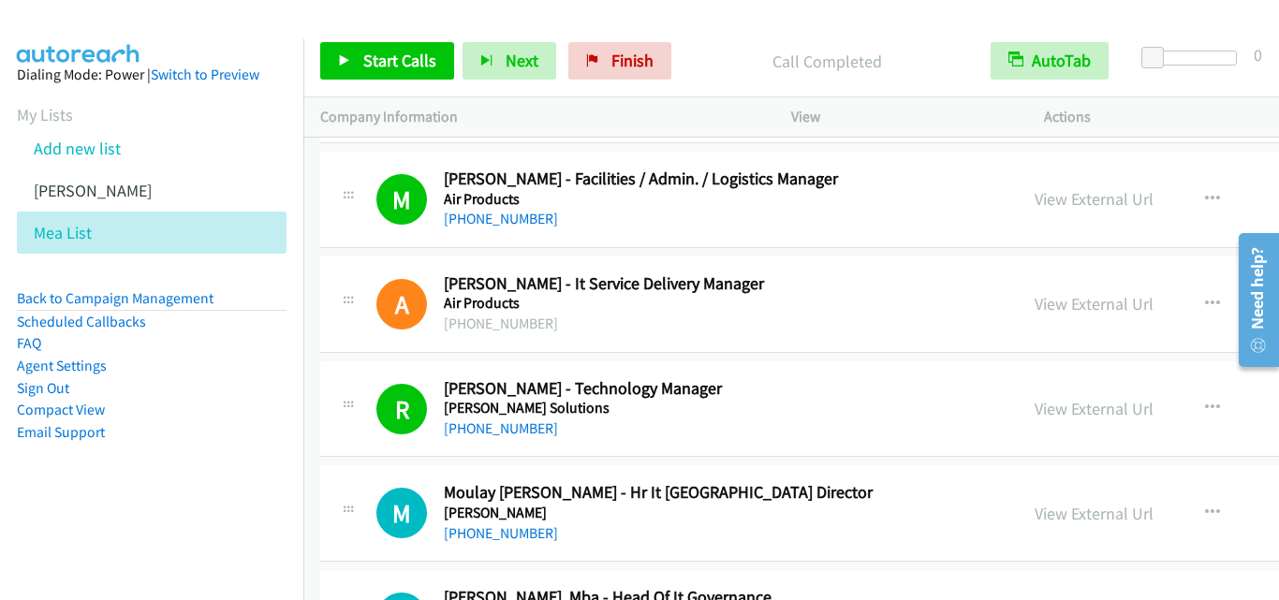
scroll to position [12082, 0]
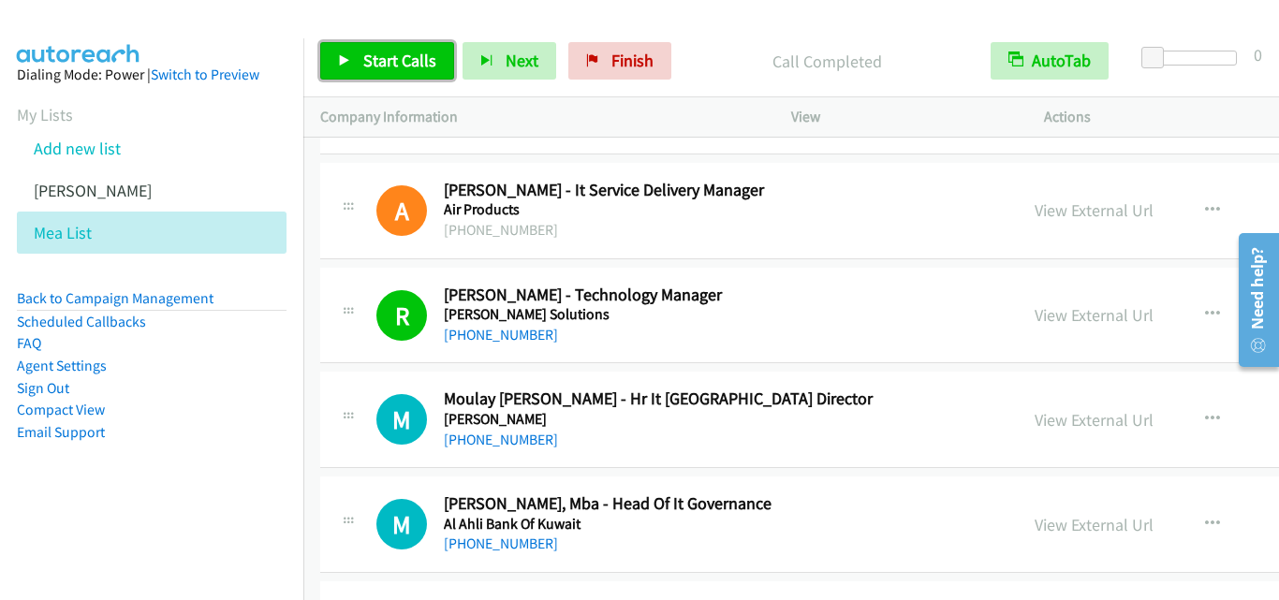
click at [343, 61] on icon at bounding box center [344, 61] width 13 height 13
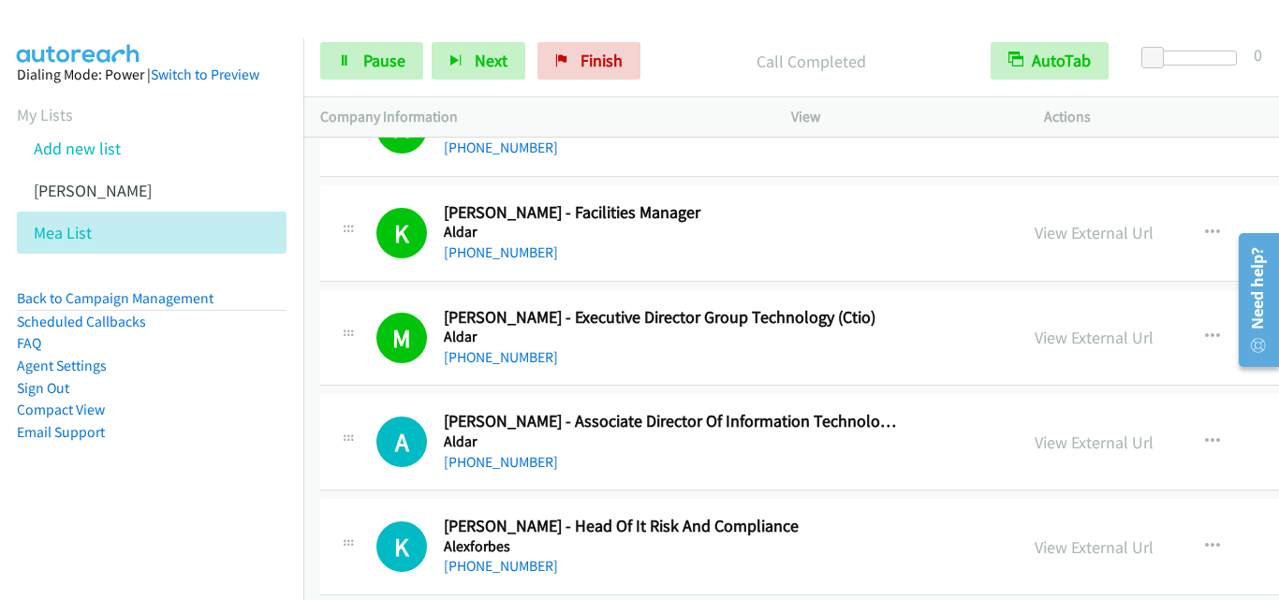
scroll to position [13768, 0]
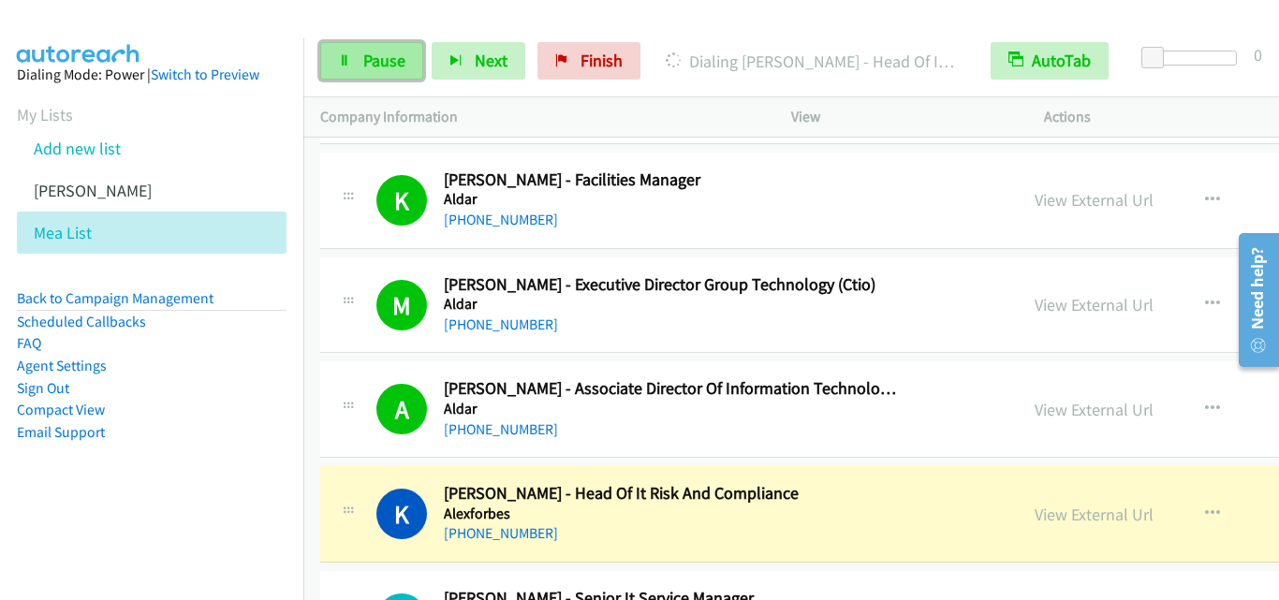
click at [345, 55] on icon at bounding box center [344, 61] width 13 height 13
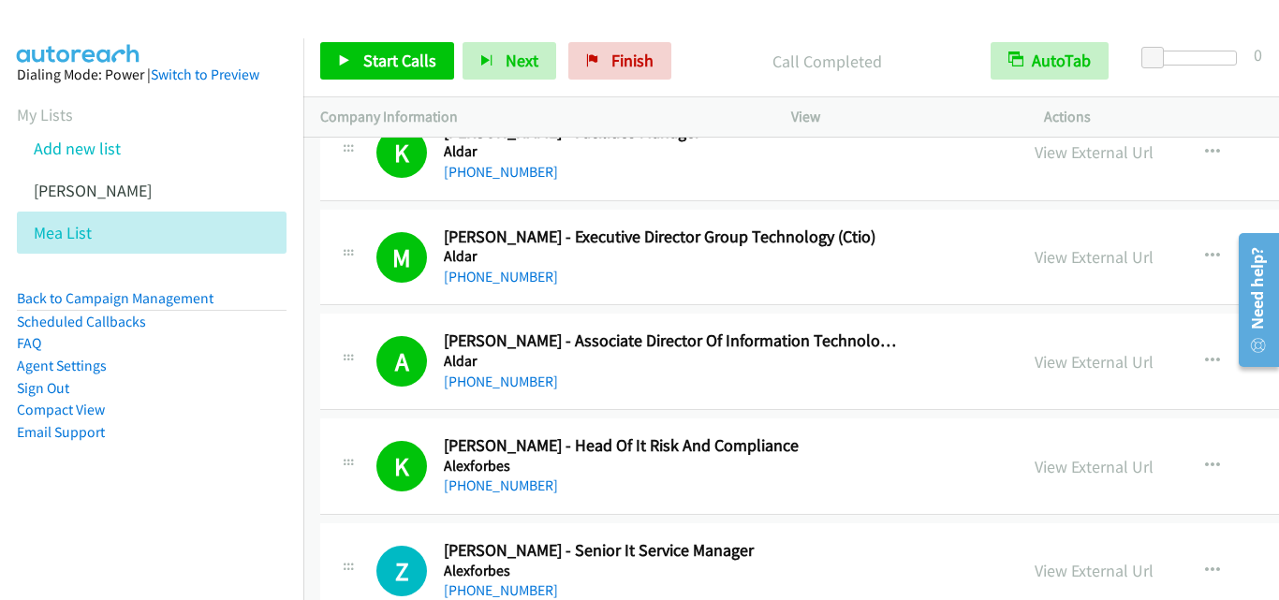
scroll to position [13862, 0]
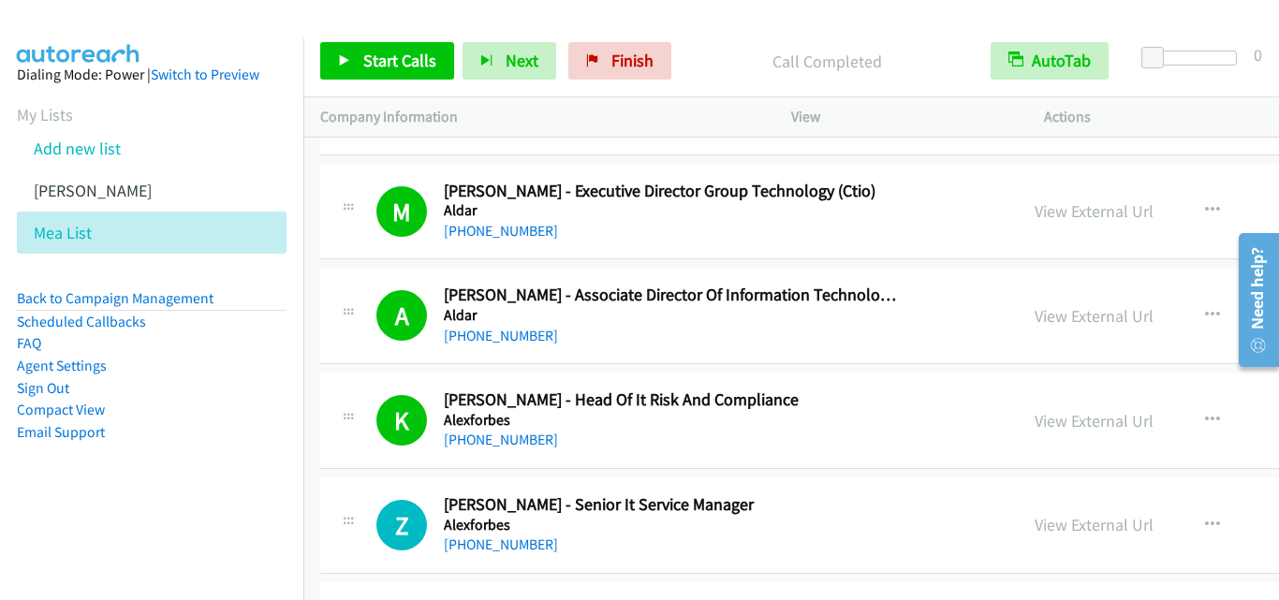
click at [823, 441] on div "[PHONE_NUMBER]" at bounding box center [674, 440] width 460 height 22
click at [346, 61] on icon at bounding box center [344, 61] width 13 height 13
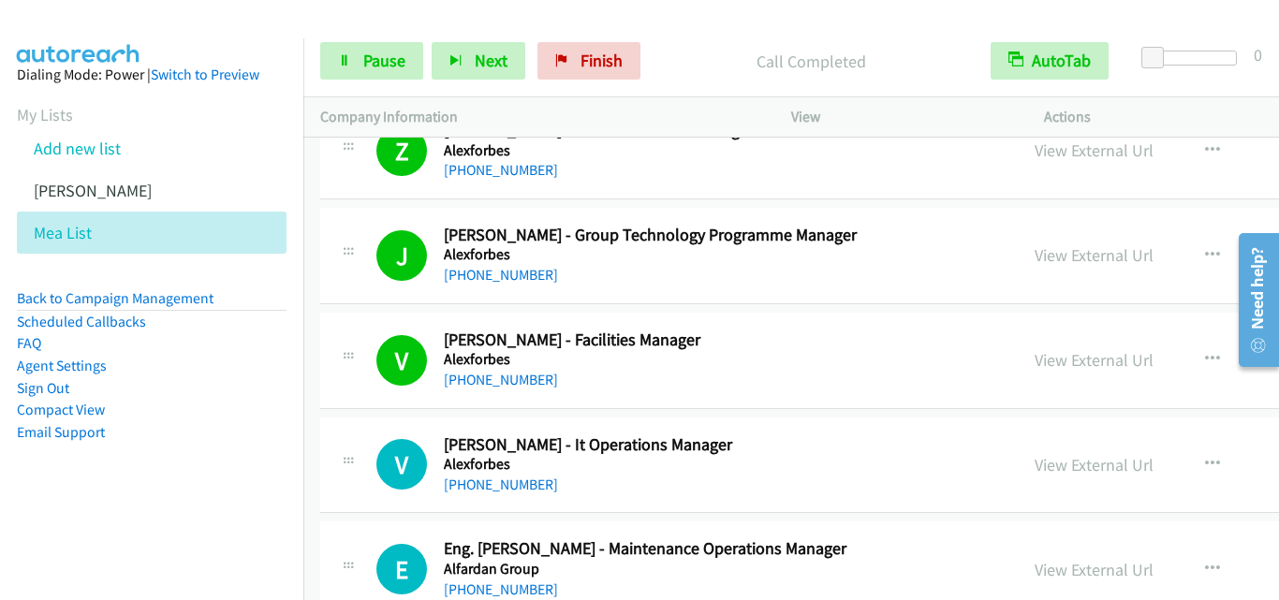
scroll to position [14330, 0]
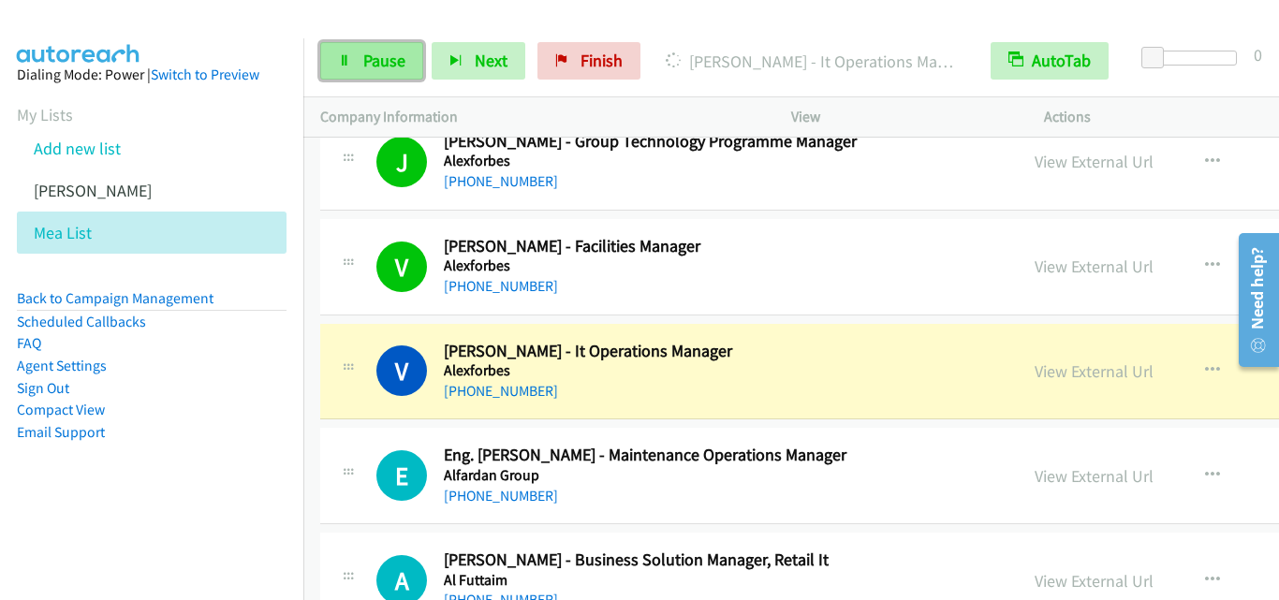
click at [347, 56] on icon at bounding box center [344, 61] width 13 height 13
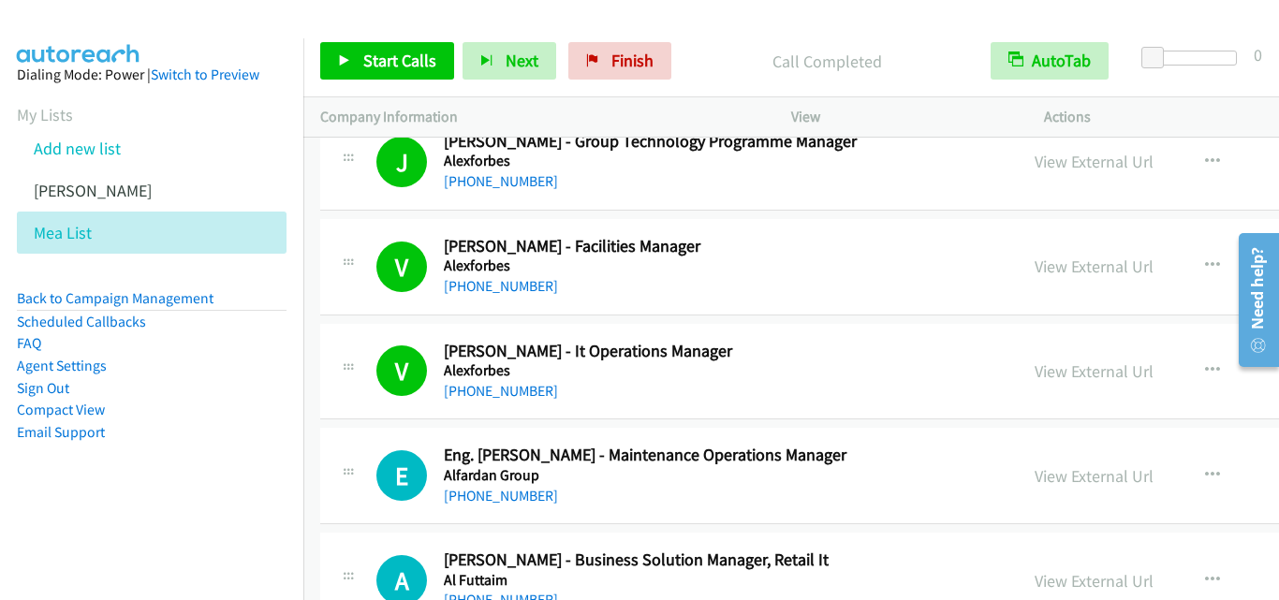
drag, startPoint x: 59, startPoint y: 551, endPoint x: 174, endPoint y: 382, distance: 204.2
click at [60, 550] on nav "Dialing Mode: Power | Switch to Preview My Lists Add new list [PERSON_NAME] Mea…" at bounding box center [152, 338] width 304 height 600
